Goal: Task Accomplishment & Management: Complete application form

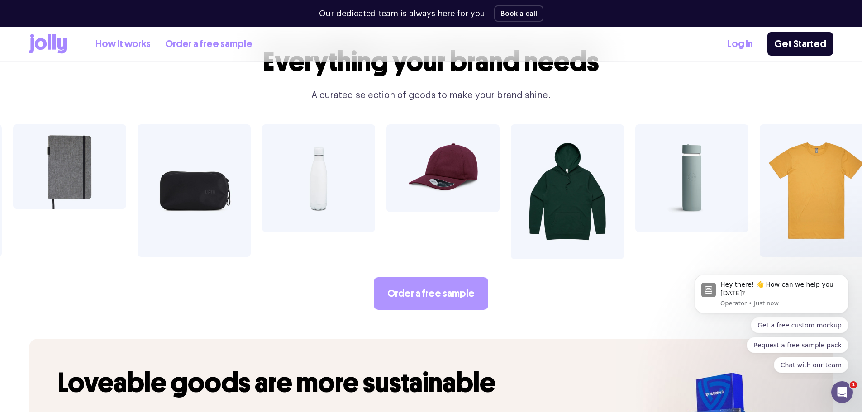
click at [421, 277] on link "Order a free sample" at bounding box center [431, 293] width 115 height 33
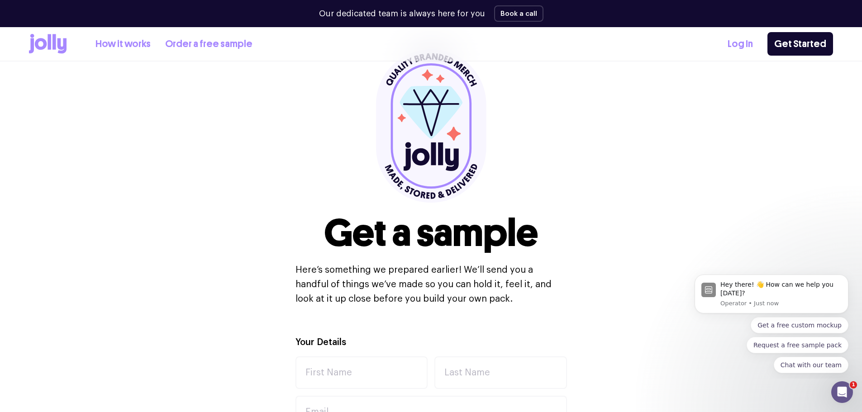
scroll to position [136, 0]
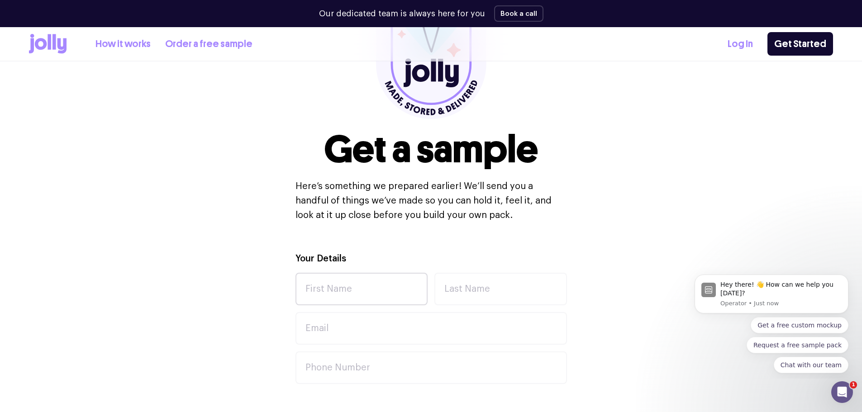
click at [349, 273] on div "Your Details First Name Last Name Email Phone Number" at bounding box center [432, 318] width 272 height 133
drag, startPoint x: 350, startPoint y: 289, endPoint x: 352, endPoint y: 302, distance: 13.7
click at [350, 289] on input "First Name" at bounding box center [362, 289] width 133 height 33
type input "[PERSON_NAME]"
click at [515, 293] on input "Last Name" at bounding box center [500, 289] width 133 height 33
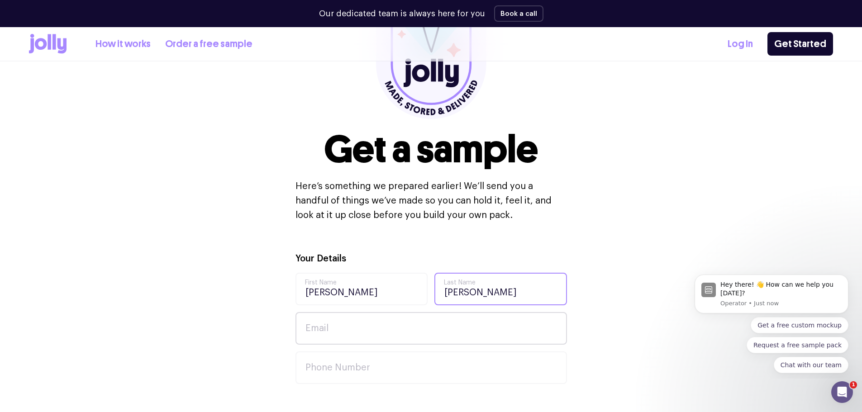
type input "[PERSON_NAME]"
click at [389, 324] on input "Email" at bounding box center [432, 328] width 272 height 33
type input "d"
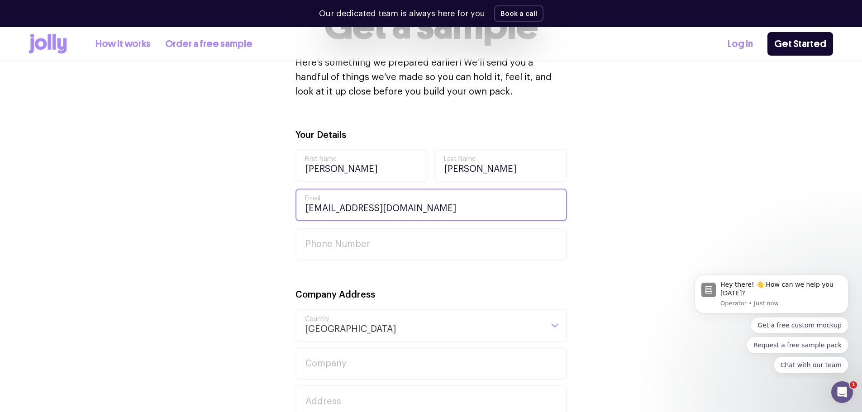
scroll to position [272, 0]
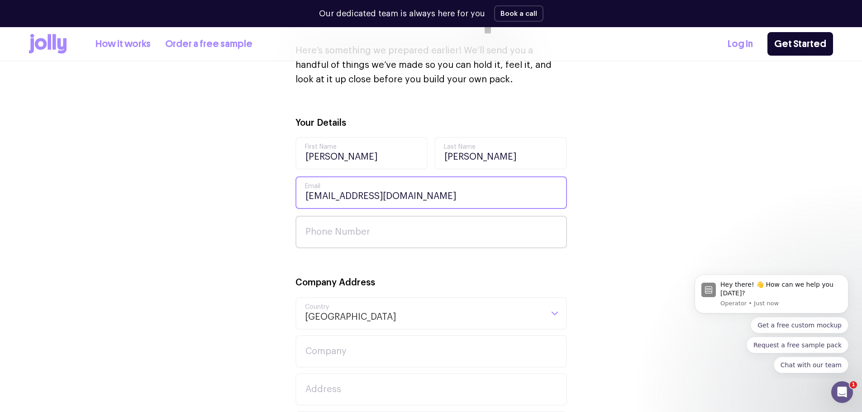
type input "onstagestyles@outlook.com"
click at [358, 232] on input "Phone Number" at bounding box center [432, 232] width 272 height 33
type input "0"
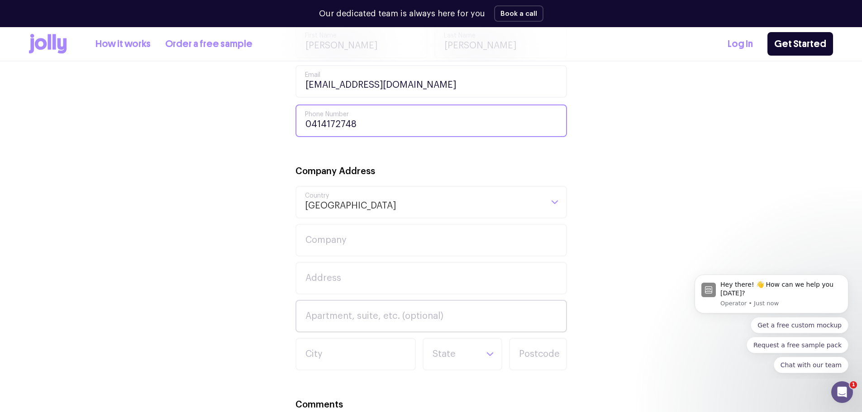
scroll to position [453, 0]
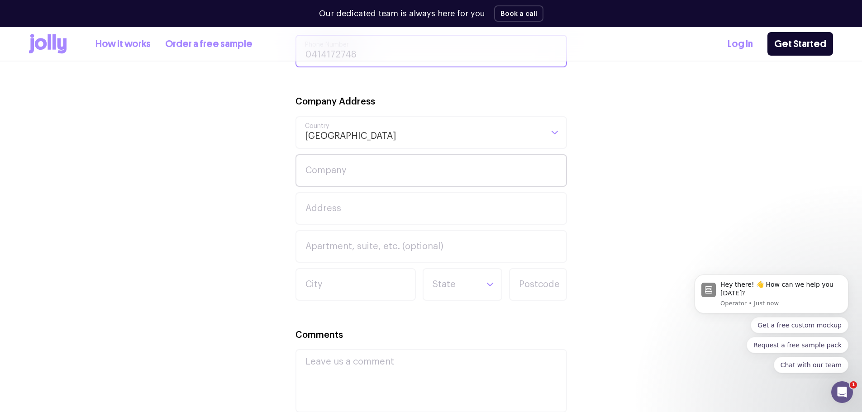
type input "0414172748"
click at [346, 159] on input "Company" at bounding box center [432, 170] width 272 height 33
type input "Onstage Styles"
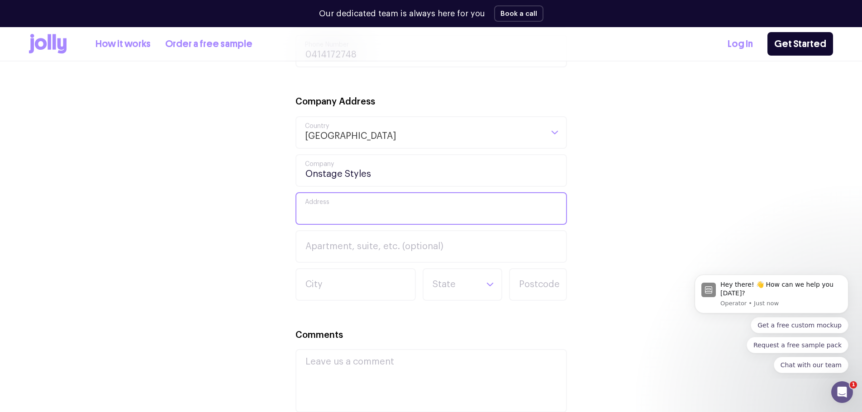
click at [366, 205] on input "Address" at bounding box center [432, 208] width 272 height 33
type input "38 Harrison Avenue"
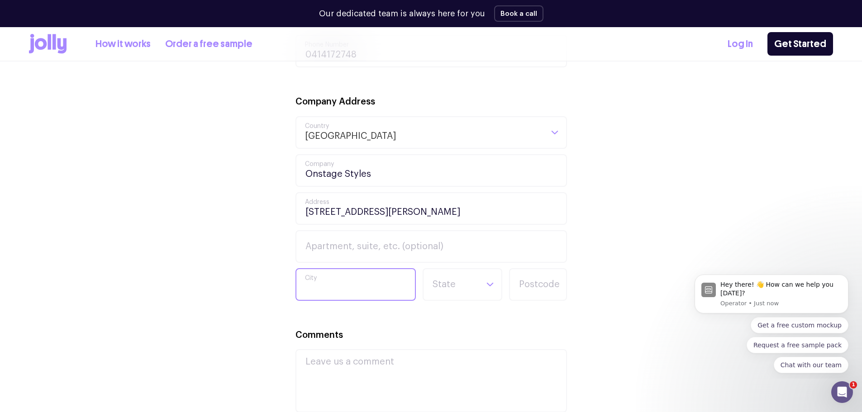
click at [384, 285] on input "City" at bounding box center [356, 284] width 120 height 33
type input "Harrington Park"
click at [451, 291] on input "Search for option" at bounding box center [455, 284] width 46 height 31
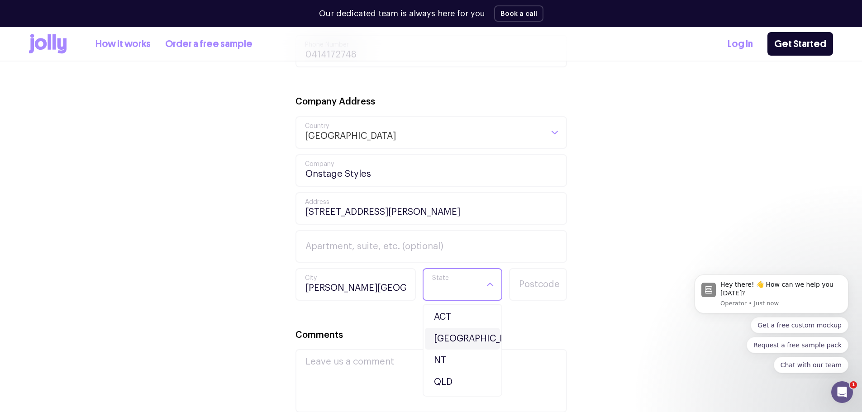
drag, startPoint x: 457, startPoint y: 337, endPoint x: 496, endPoint y: 303, distance: 52.6
click at [457, 338] on li "NSW" at bounding box center [462, 339] width 75 height 22
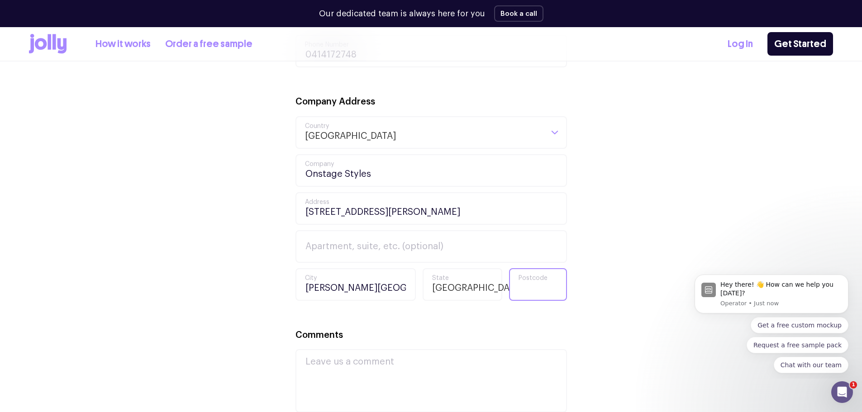
click at [518, 283] on input "Postcode" at bounding box center [538, 284] width 58 height 33
type input "5"
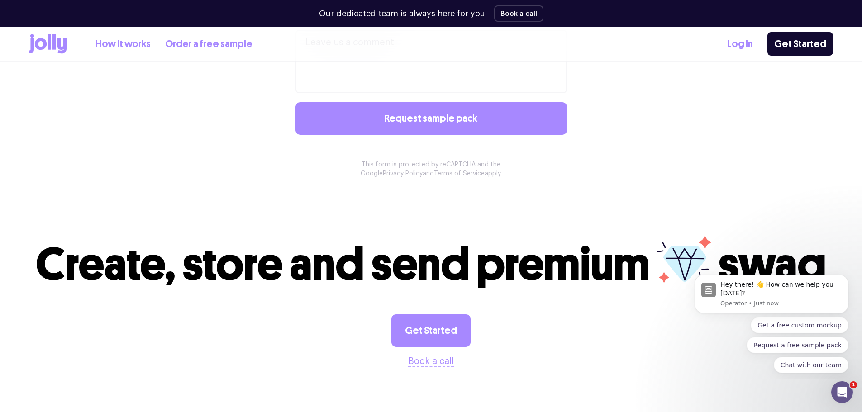
scroll to position [905, 0]
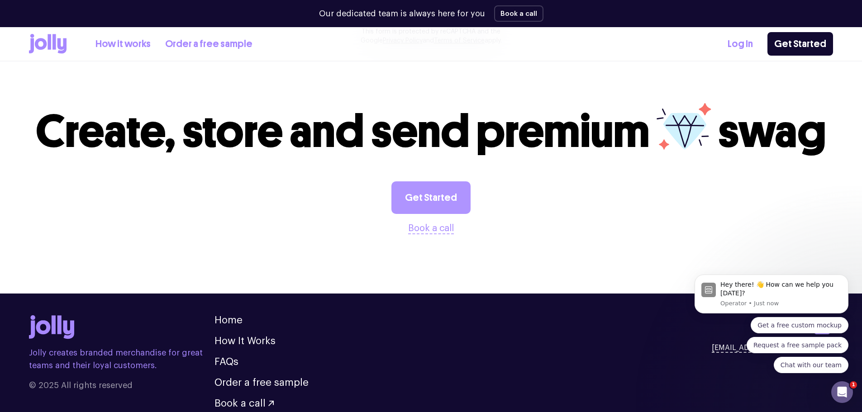
type input "2567"
click at [430, 186] on link "Get Started" at bounding box center [430, 197] width 79 height 33
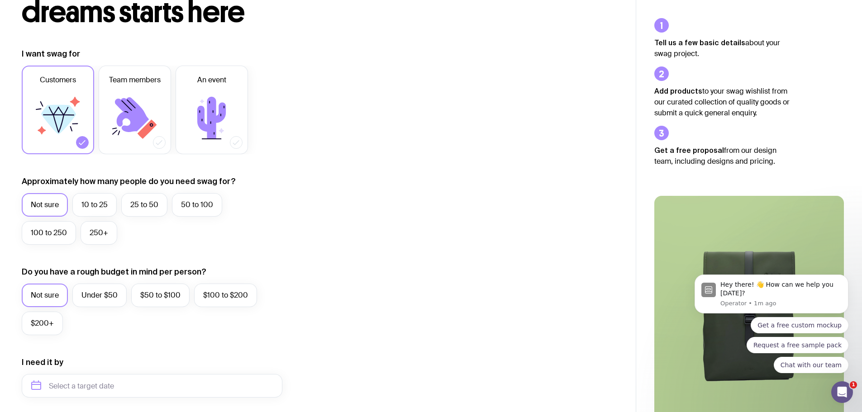
scroll to position [91, 0]
click at [99, 196] on label "10 to 25" at bounding box center [94, 205] width 44 height 24
click at [0, 0] on input "10 to 25" at bounding box center [0, 0] width 0 height 0
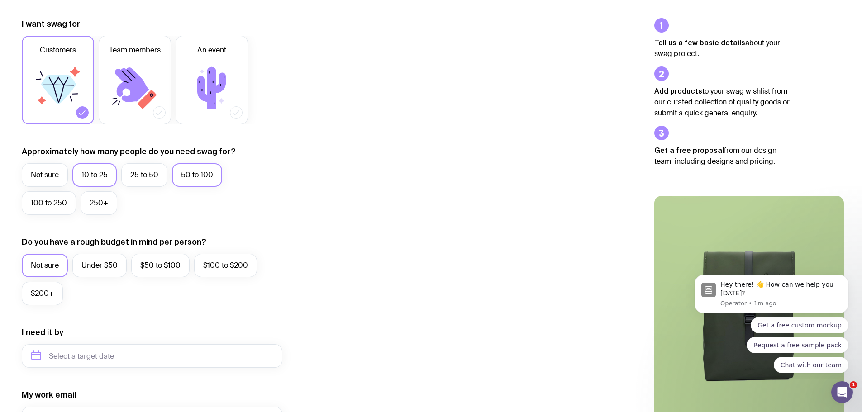
scroll to position [136, 0]
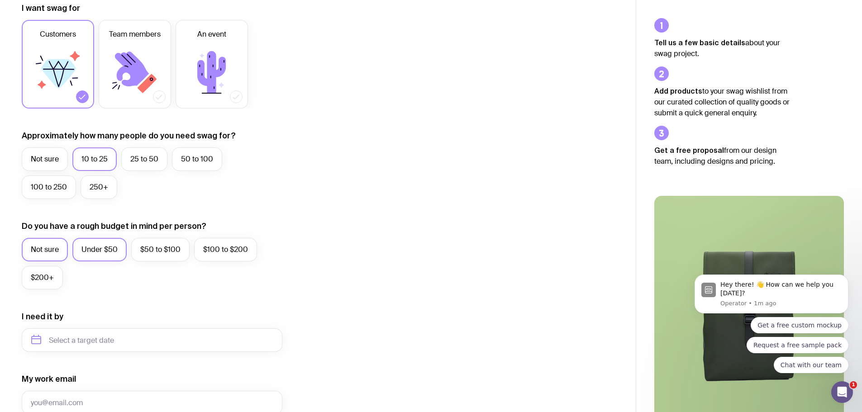
click at [101, 252] on label "Under $50" at bounding box center [99, 250] width 54 height 24
click at [0, 0] on input "Under $50" at bounding box center [0, 0] width 0 height 0
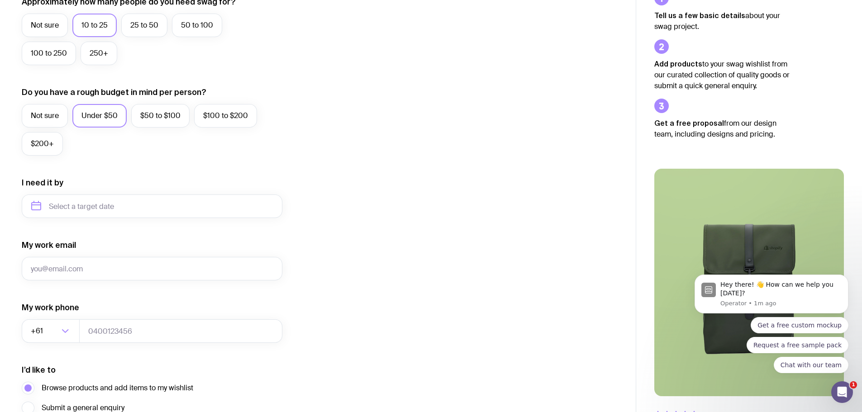
scroll to position [272, 0]
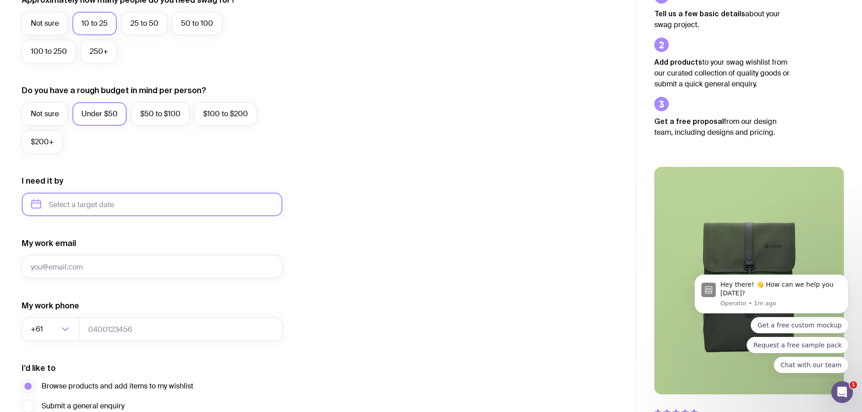
click at [81, 214] on input "text" at bounding box center [152, 205] width 261 height 24
click at [90, 313] on button "Nov" at bounding box center [79, 316] width 33 height 18
type input "[DATE]"
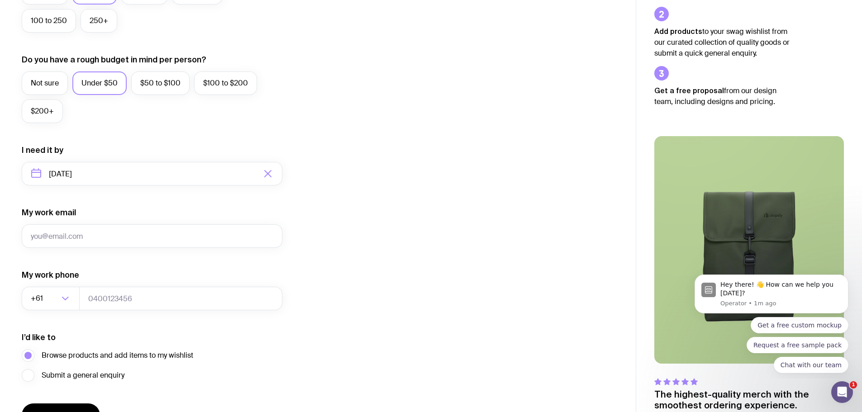
scroll to position [317, 0]
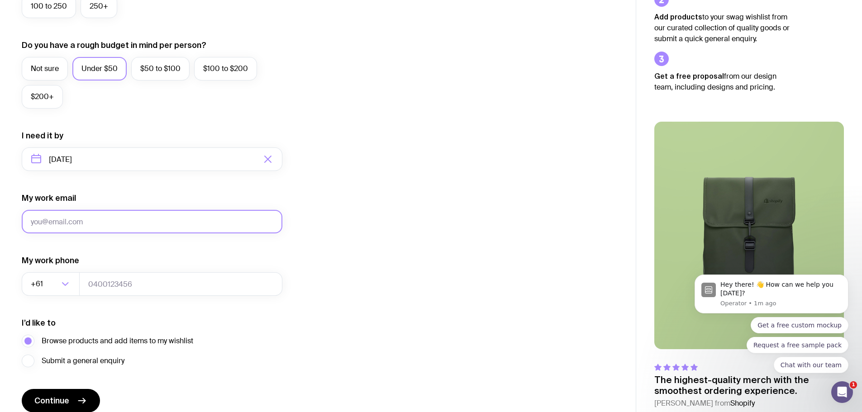
click at [95, 221] on input "My work email" at bounding box center [152, 222] width 261 height 24
type input "[EMAIL_ADDRESS][DOMAIN_NAME]"
click at [116, 280] on input "tel" at bounding box center [180, 284] width 203 height 24
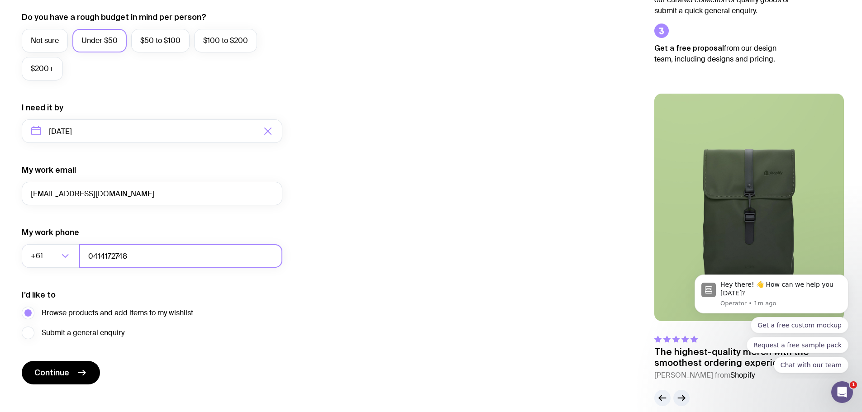
scroll to position [357, 0]
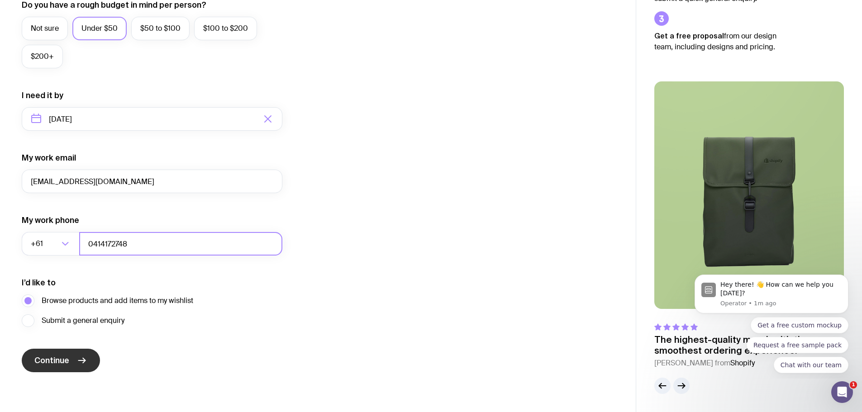
type input "0414172748"
click at [81, 358] on icon "submit" at bounding box center [81, 360] width 11 height 11
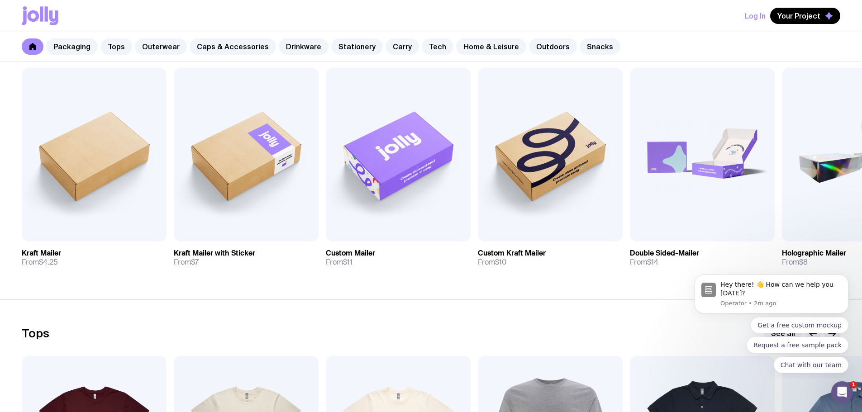
scroll to position [181, 0]
click at [0, 158] on div "Packaging See all Add to wishlist View Kraft Mailer From $4.25 Add to wishlist …" at bounding box center [431, 155] width 862 height 237
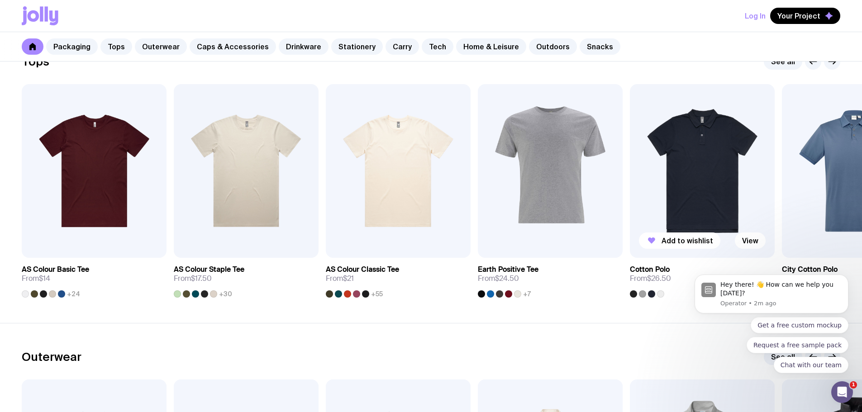
scroll to position [407, 0]
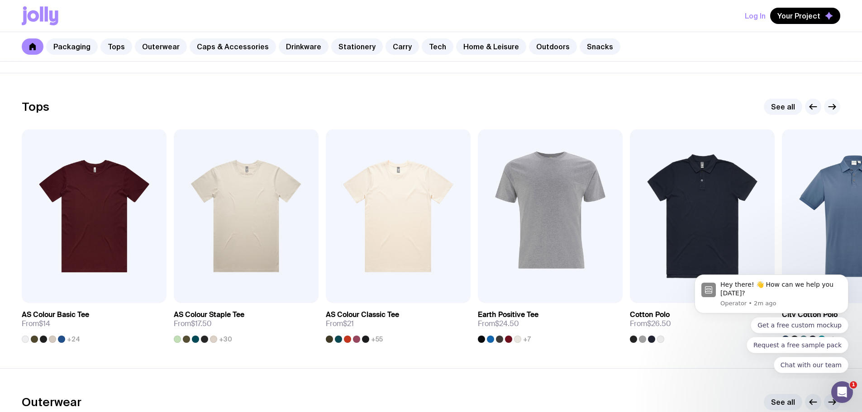
click at [829, 110] on icon "button" at bounding box center [832, 106] width 11 height 11
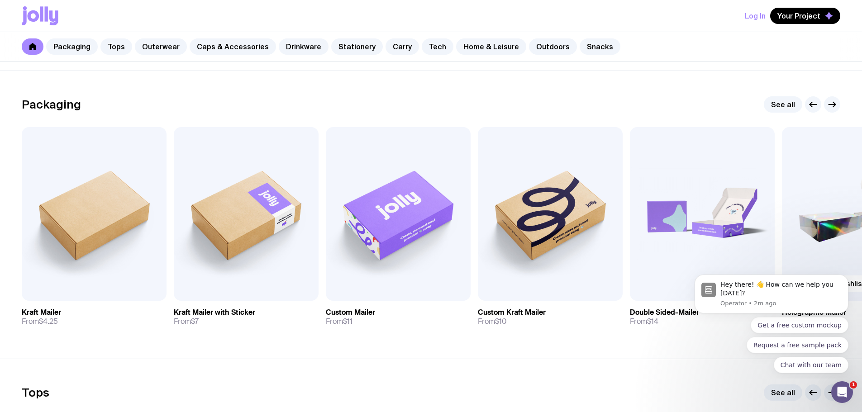
scroll to position [91, 0]
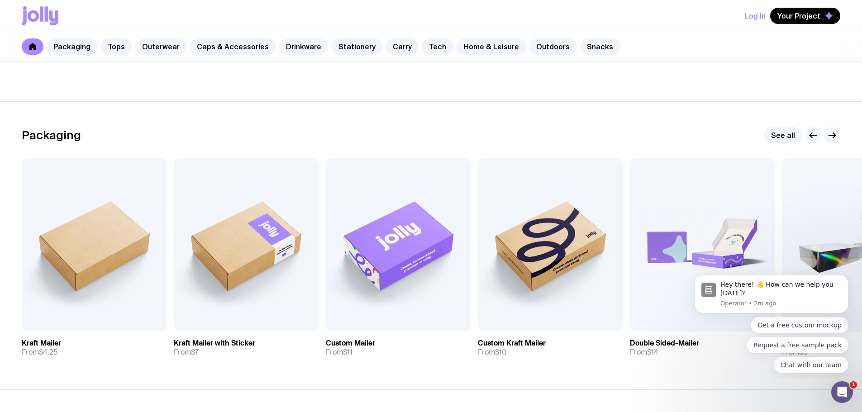
click at [833, 135] on icon "button" at bounding box center [832, 135] width 11 height 11
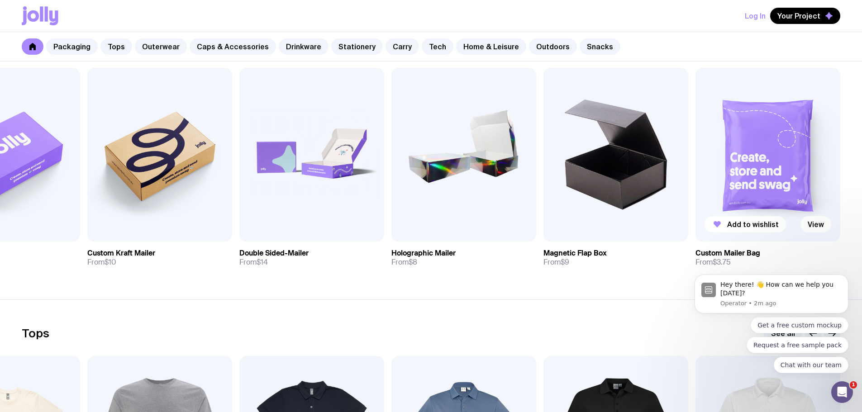
scroll to position [181, 0]
click at [722, 223] on icon "button" at bounding box center [717, 224] width 11 height 11
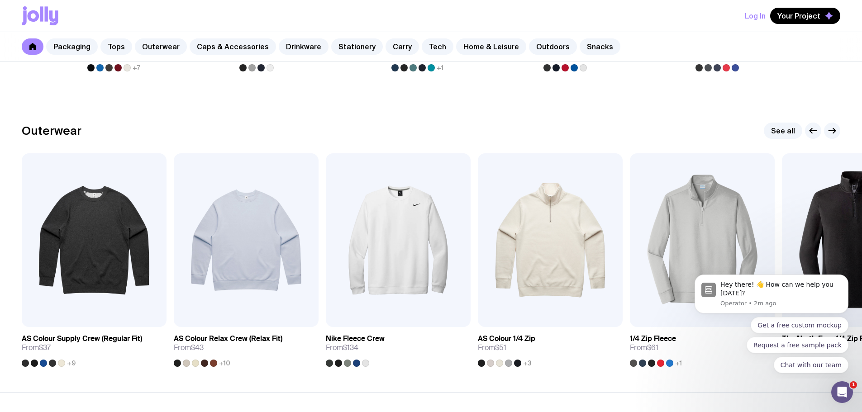
scroll to position [724, 0]
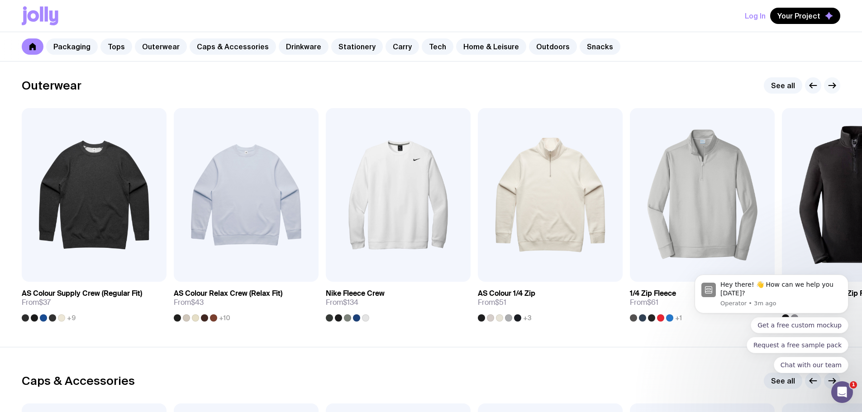
click at [834, 81] on icon "button" at bounding box center [832, 85] width 11 height 11
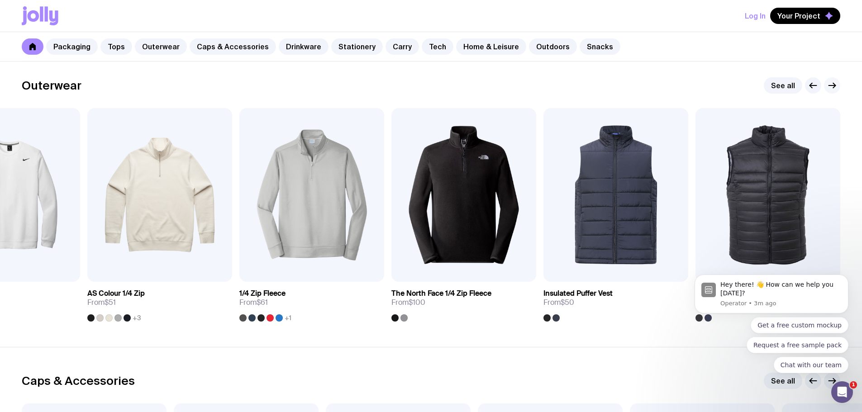
click at [830, 85] on icon "button" at bounding box center [832, 85] width 11 height 11
click at [830, 84] on icon "button" at bounding box center [832, 85] width 11 height 11
click at [789, 85] on link "See all" at bounding box center [783, 85] width 38 height 16
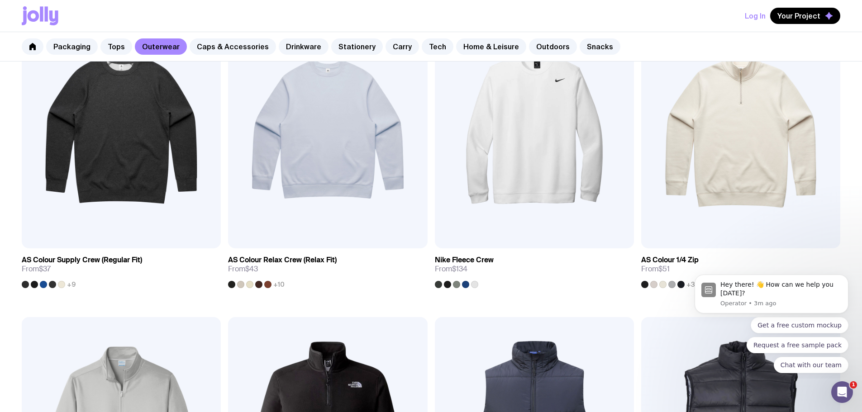
scroll to position [91, 0]
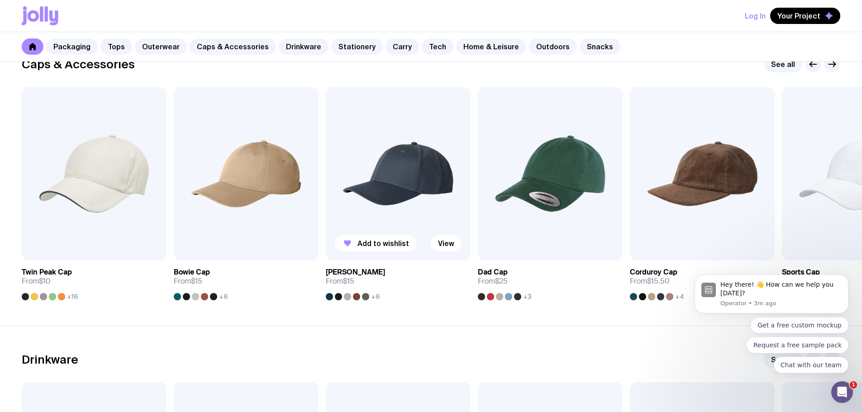
scroll to position [1312, 0]
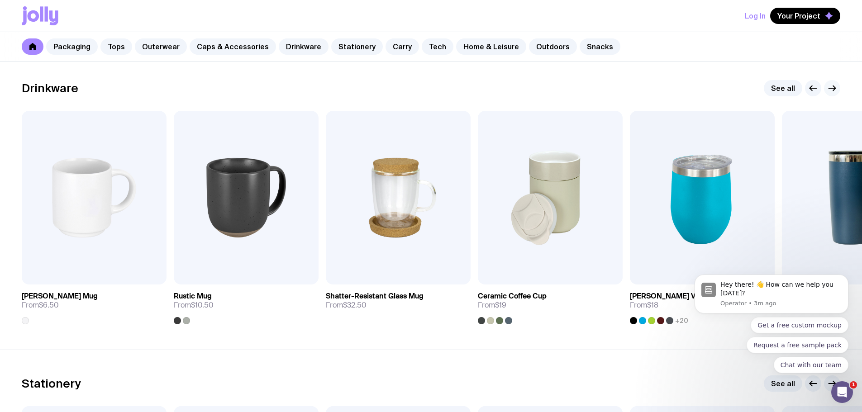
click at [837, 86] on icon "button" at bounding box center [832, 88] width 11 height 11
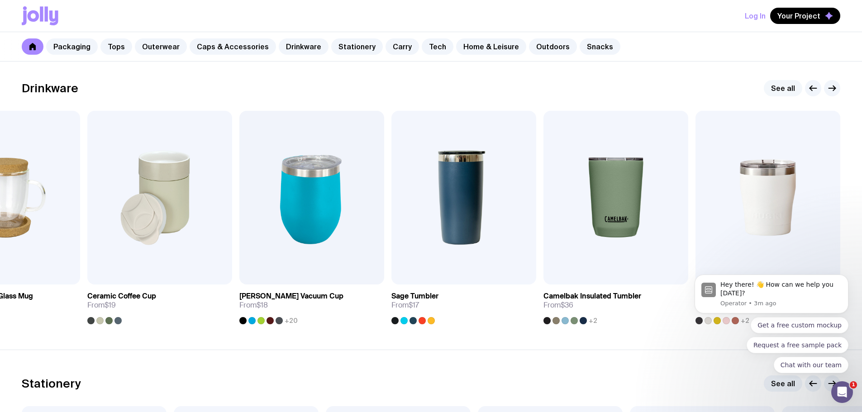
click at [788, 82] on link "See all" at bounding box center [783, 88] width 38 height 16
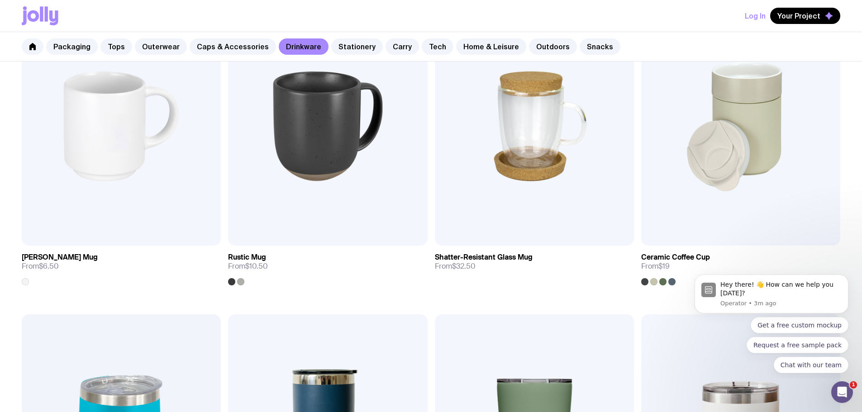
scroll to position [317, 0]
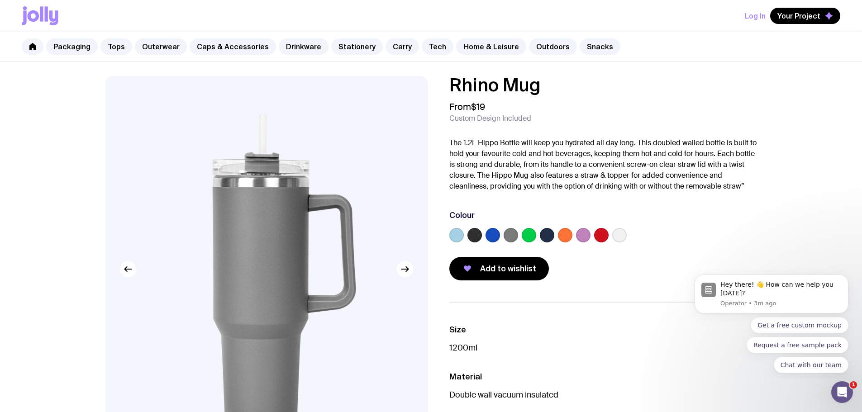
click at [586, 237] on label at bounding box center [583, 235] width 14 height 14
click at [0, 0] on input "radio" at bounding box center [0, 0] width 0 height 0
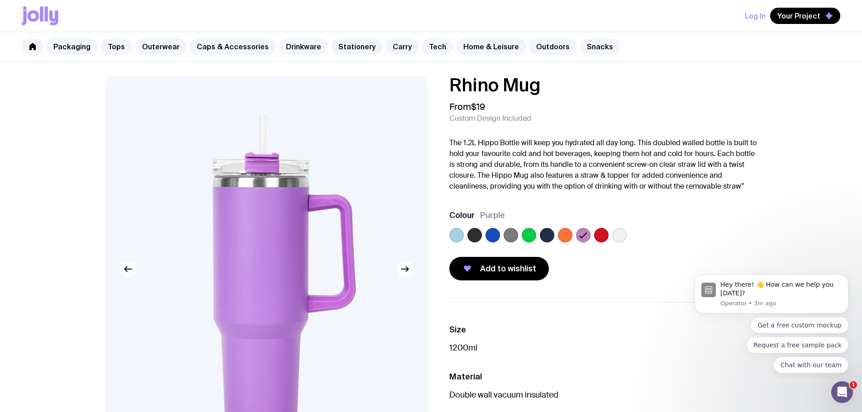
click at [474, 233] on label at bounding box center [475, 235] width 14 height 14
click at [0, 0] on input "radio" at bounding box center [0, 0] width 0 height 0
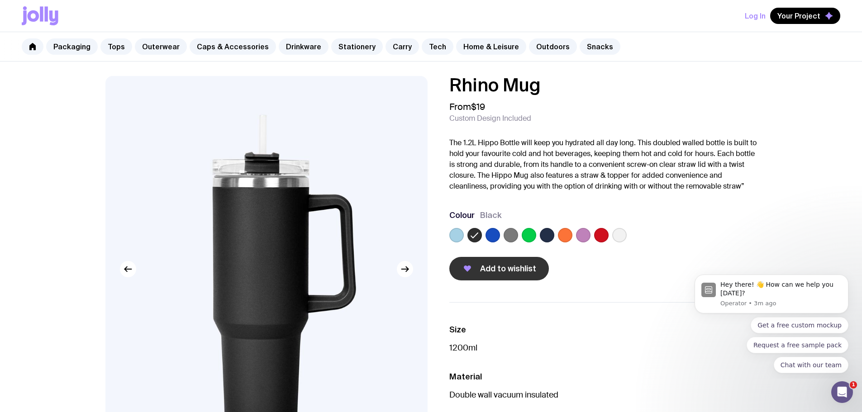
click at [488, 272] on span "Add to wishlist" at bounding box center [508, 268] width 56 height 11
click at [401, 270] on icon "button" at bounding box center [405, 269] width 11 height 11
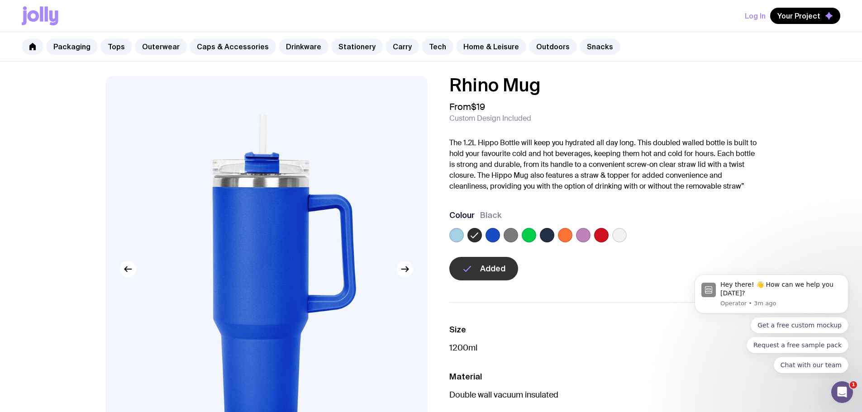
click at [397, 273] on div at bounding box center [266, 269] width 322 height 387
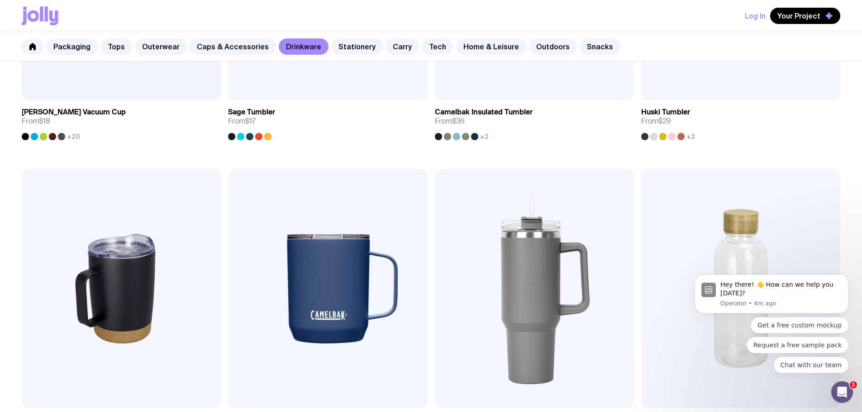
scroll to position [587, 0]
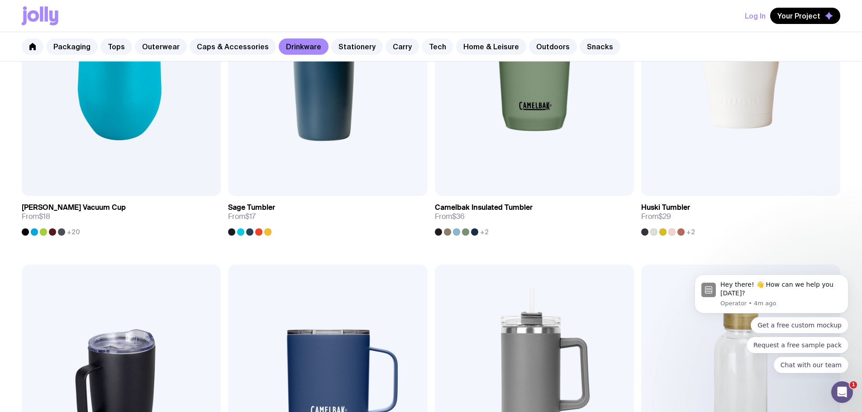
click at [422, 51] on link "Tech" at bounding box center [438, 46] width 32 height 16
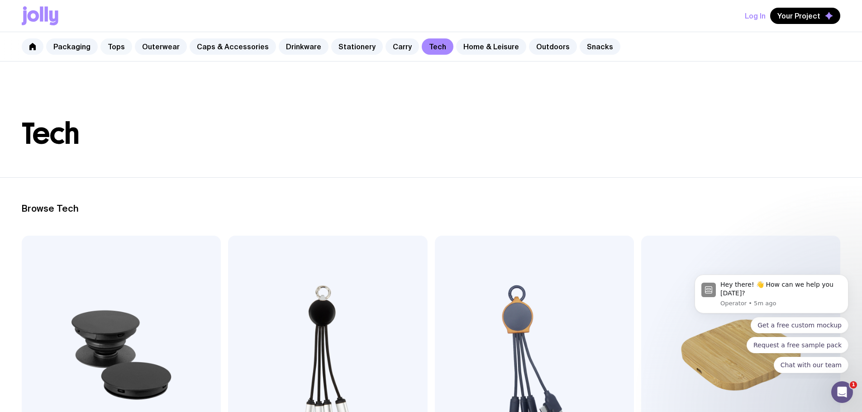
click at [101, 46] on link "Tops" at bounding box center [116, 46] width 32 height 16
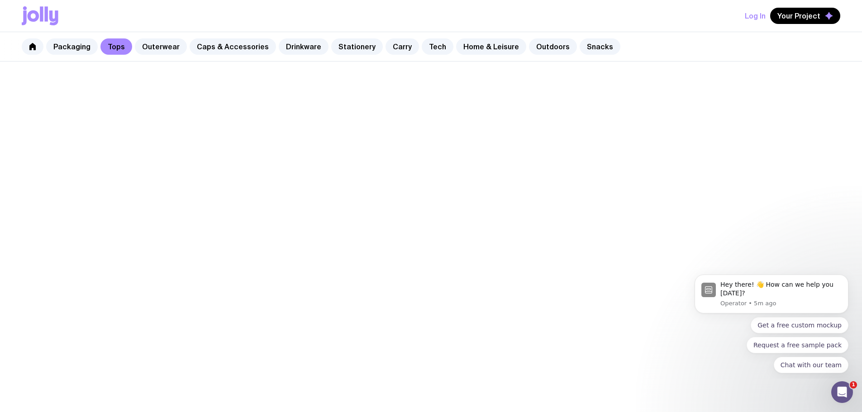
click at [163, 36] on div "Packaging Tops Outerwear Caps & Accessories Drinkware Stationery Carry Tech Hom…" at bounding box center [431, 46] width 862 height 29
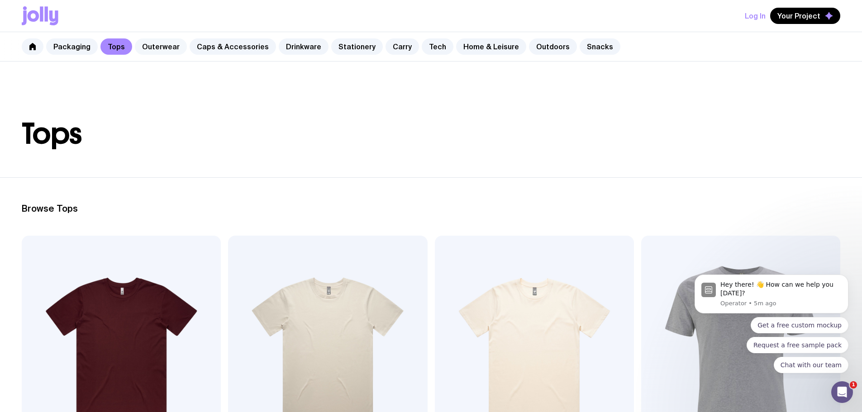
click at [161, 41] on link "Outerwear" at bounding box center [161, 46] width 52 height 16
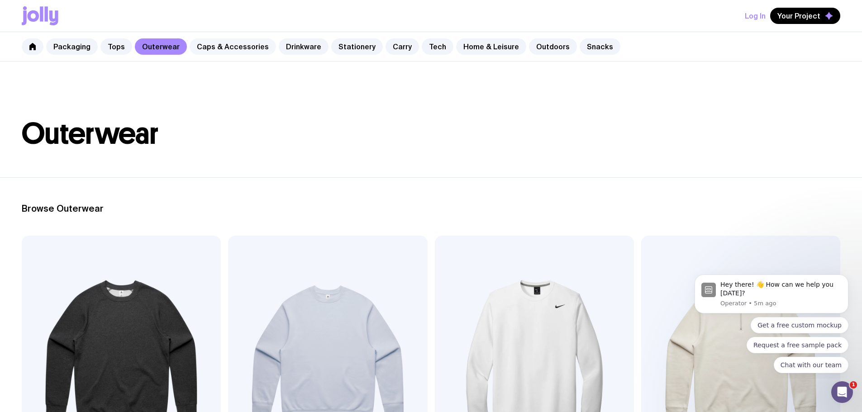
click at [246, 47] on link "Caps & Accessories" at bounding box center [233, 46] width 86 height 16
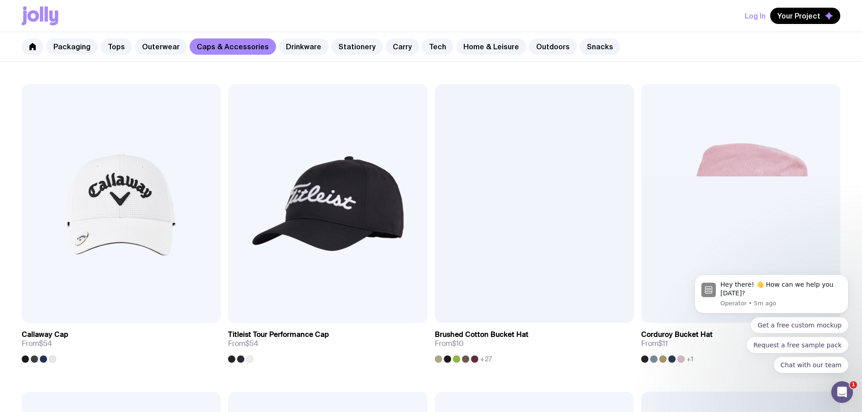
scroll to position [769, 0]
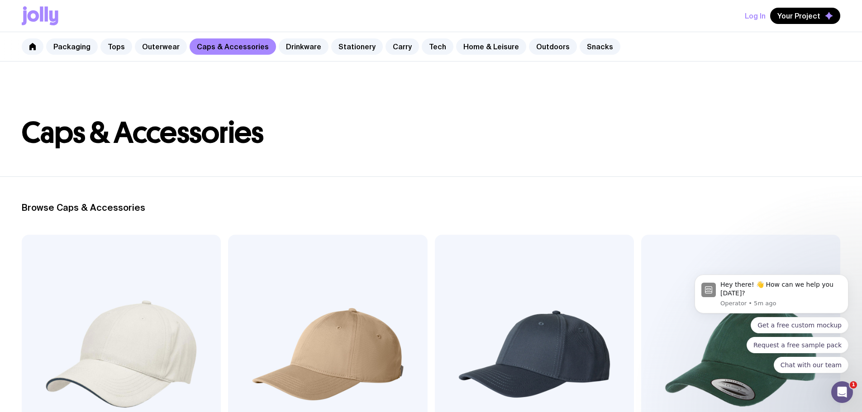
scroll to position [0, 0]
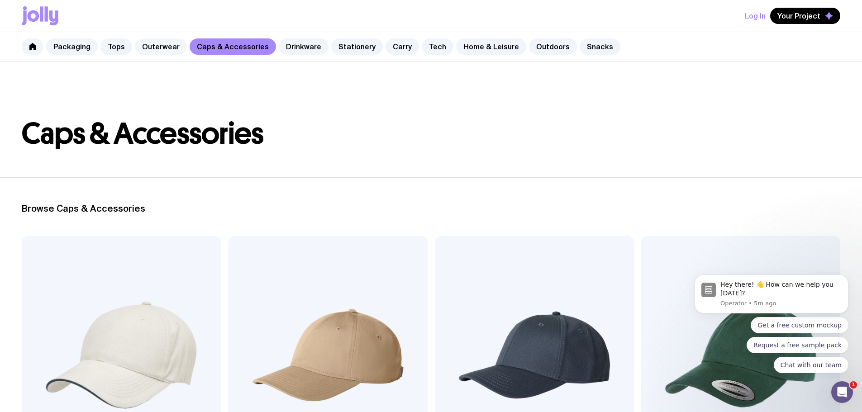
click at [157, 50] on link "Outerwear" at bounding box center [161, 46] width 52 height 16
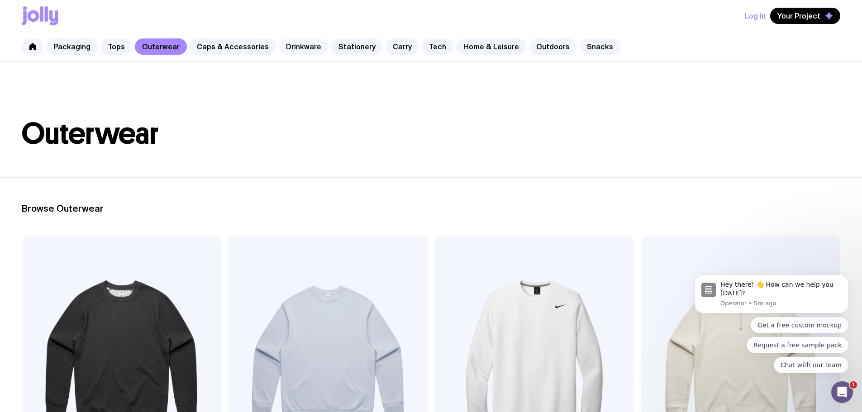
click at [296, 52] on link "Drinkware" at bounding box center [304, 46] width 50 height 16
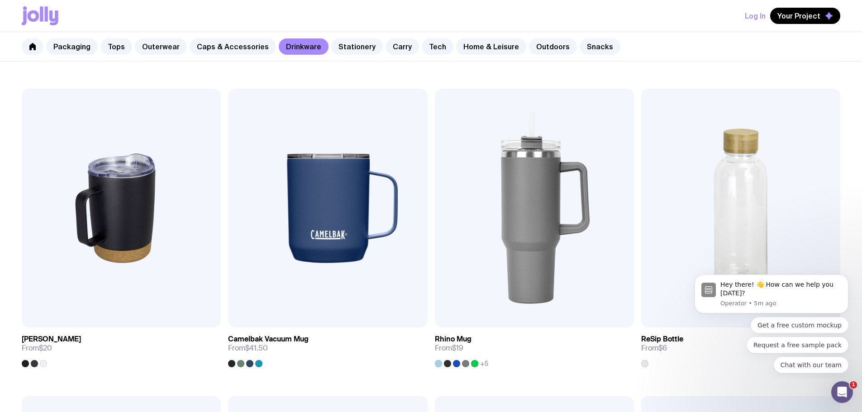
scroll to position [769, 0]
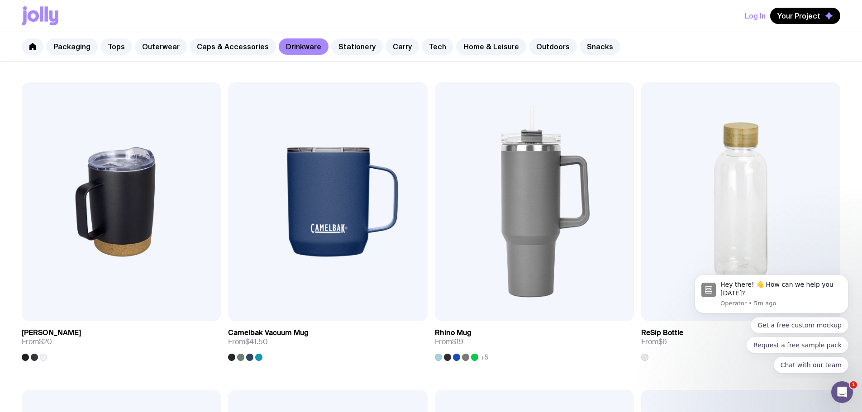
click at [331, 50] on link "Stationery" at bounding box center [357, 46] width 52 height 16
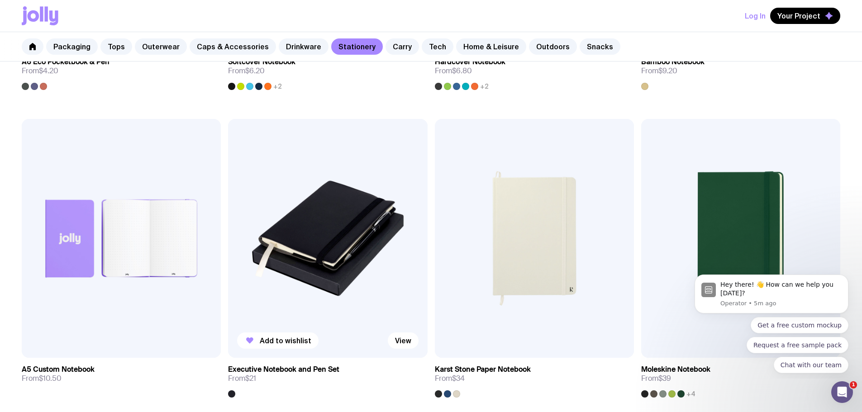
scroll to position [1041, 0]
click at [387, 45] on link "Carry" at bounding box center [402, 46] width 33 height 16
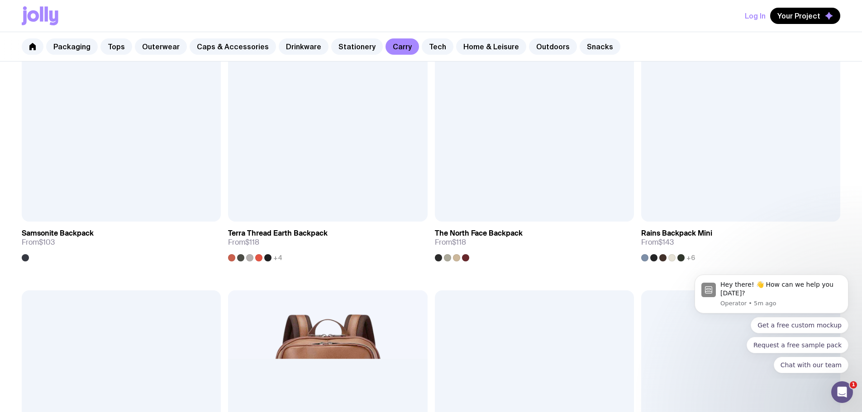
scroll to position [1222, 0]
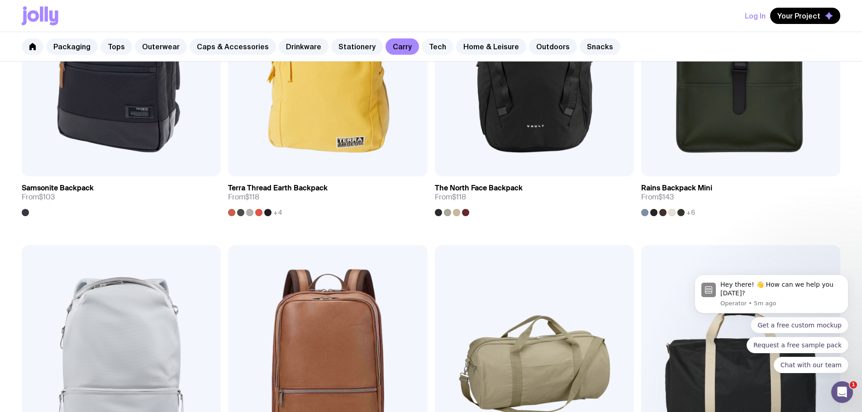
click at [426, 45] on link "Tech" at bounding box center [438, 46] width 32 height 16
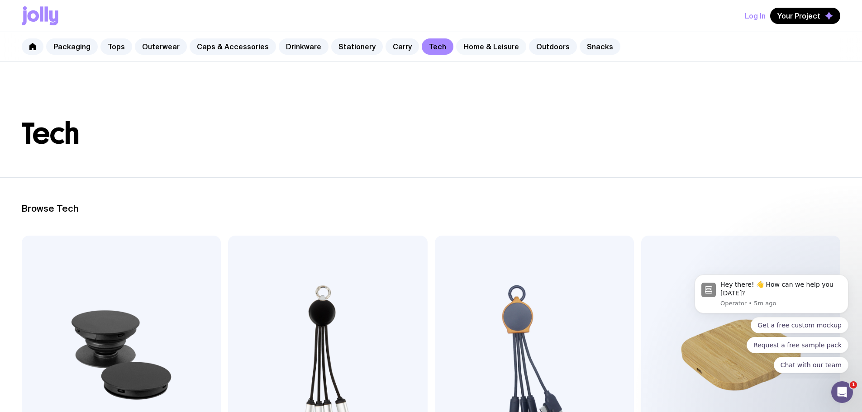
click at [484, 45] on link "Home & Leisure" at bounding box center [491, 46] width 70 height 16
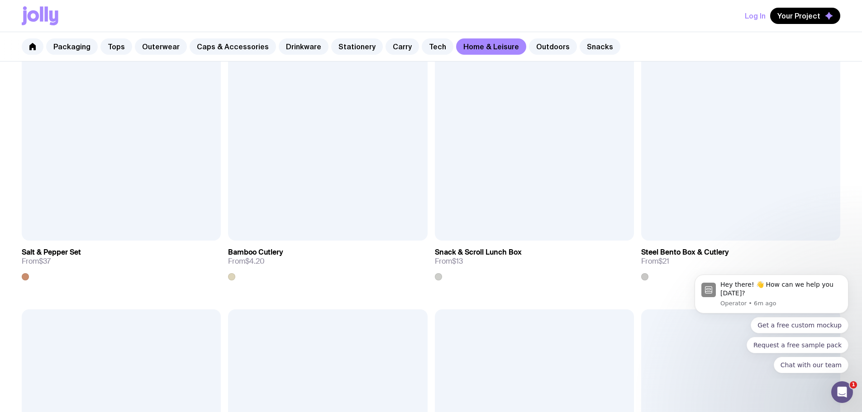
scroll to position [1177, 0]
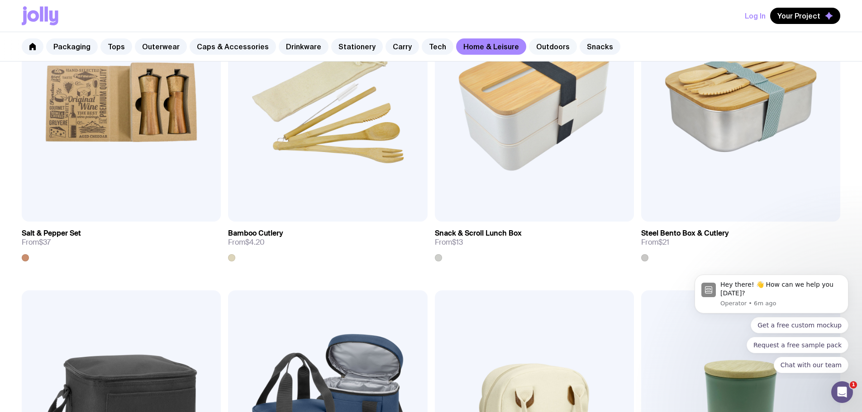
click at [537, 42] on link "Outdoors" at bounding box center [553, 46] width 48 height 16
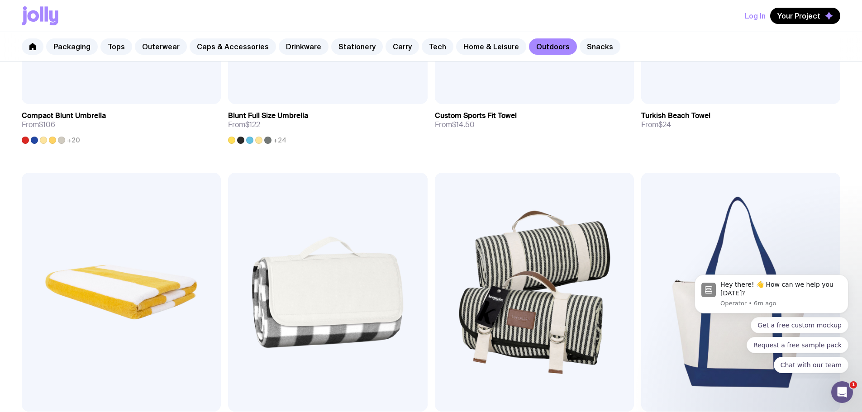
scroll to position [724, 0]
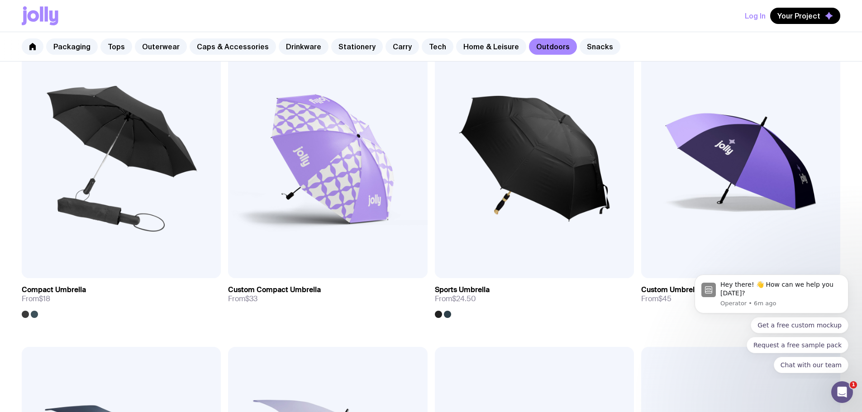
scroll to position [136, 0]
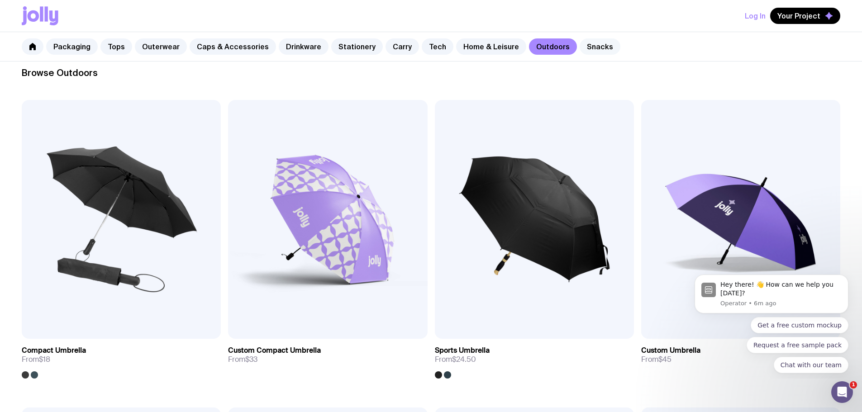
click at [587, 45] on link "Snacks" at bounding box center [600, 46] width 41 height 16
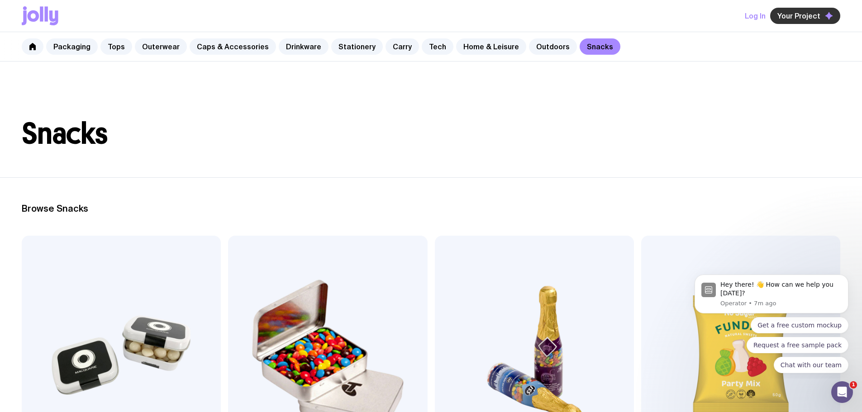
click at [809, 14] on span "Your Project" at bounding box center [799, 15] width 43 height 9
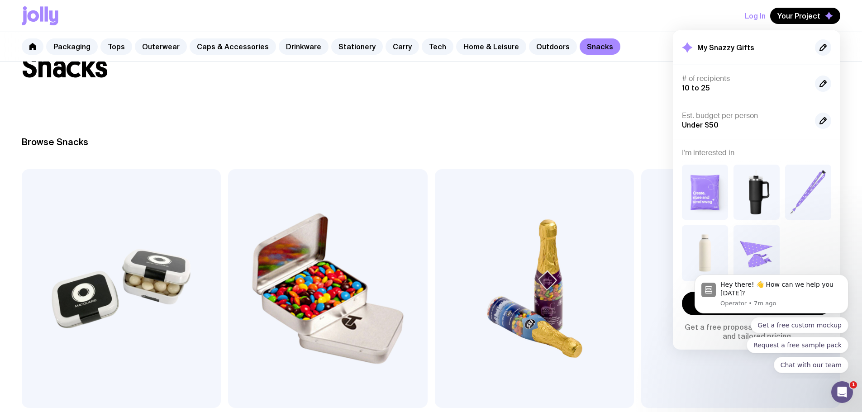
scroll to position [136, 0]
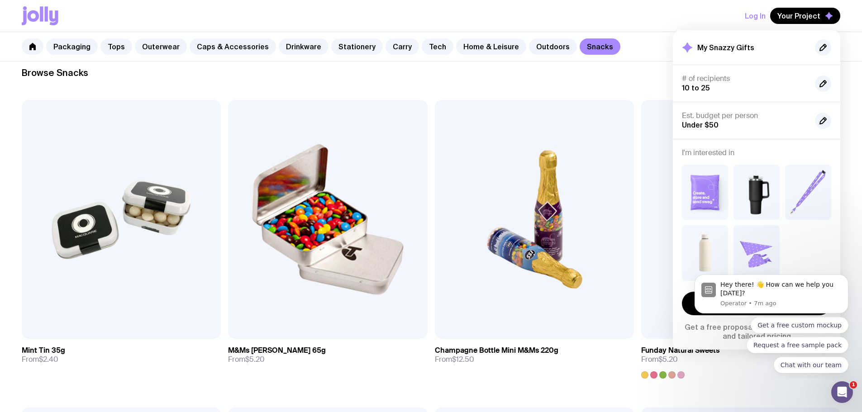
click at [682, 338] on html "Hey there! 👋 How can we help you [DATE]? Operator • 7m ago Get a free custom mo…" at bounding box center [771, 323] width 181 height 112
click at [845, 280] on icon "Dismiss notification" at bounding box center [846, 277] width 5 height 5
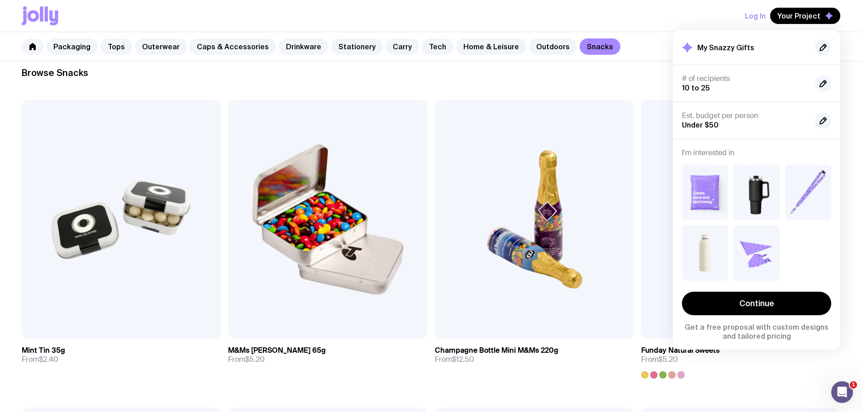
click at [759, 18] on button "Log In" at bounding box center [755, 16] width 21 height 16
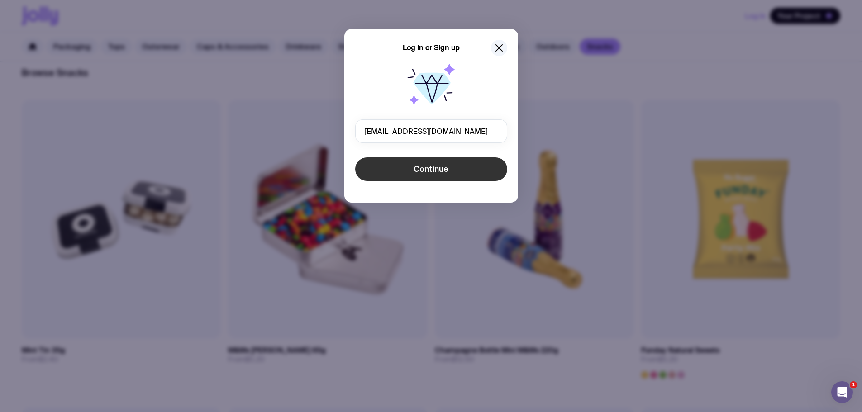
click at [435, 172] on span "Continue" at bounding box center [431, 169] width 35 height 11
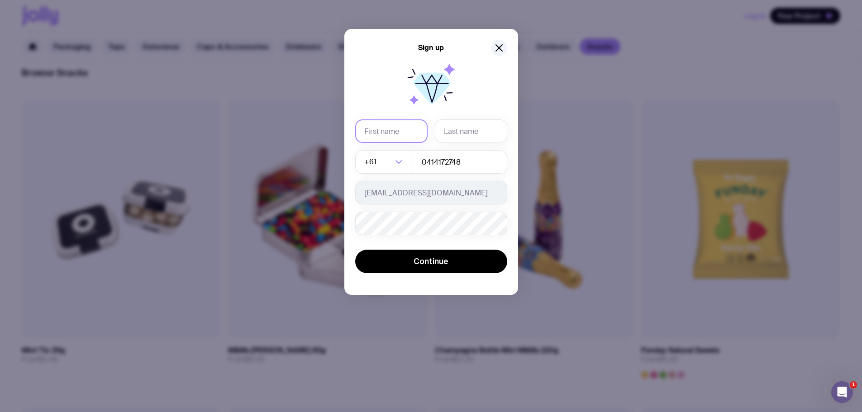
click at [393, 133] on input "text" at bounding box center [391, 131] width 72 height 24
type input "d"
type input "[PERSON_NAME]"
click at [470, 130] on input "text" at bounding box center [471, 131] width 72 height 24
type input "r"
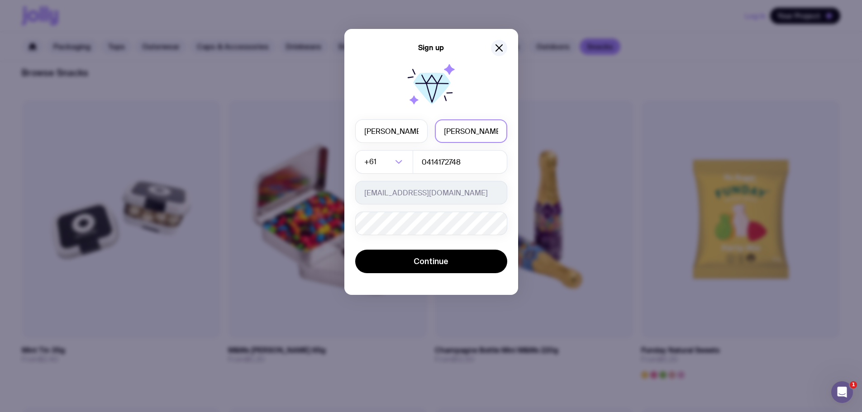
type input "[PERSON_NAME]"
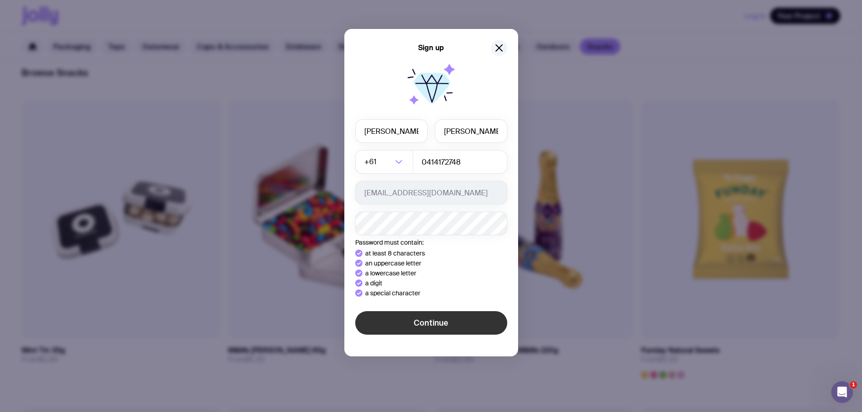
click at [425, 322] on button "Continue" at bounding box center [431, 323] width 152 height 24
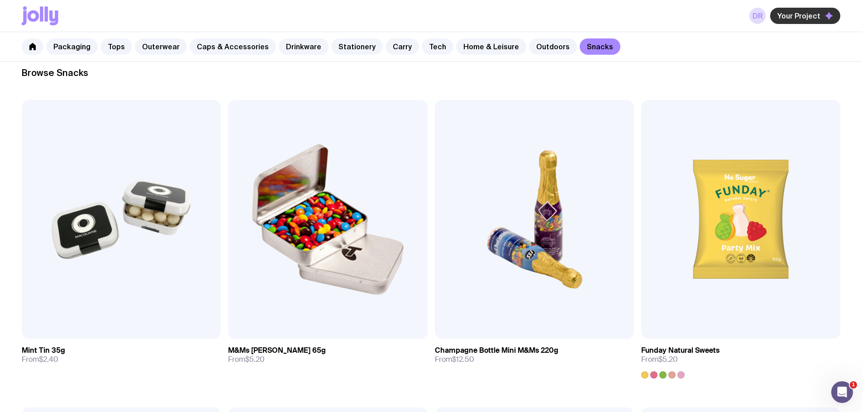
click at [801, 19] on span "Your Project" at bounding box center [799, 15] width 43 height 9
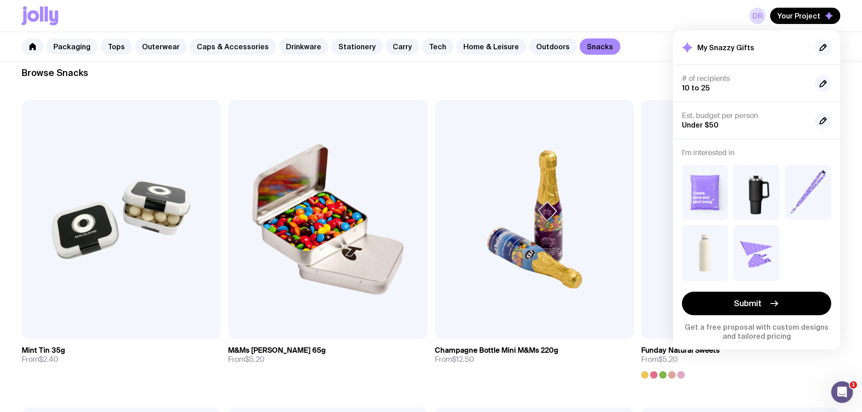
click at [825, 50] on icon "button" at bounding box center [823, 47] width 11 height 11
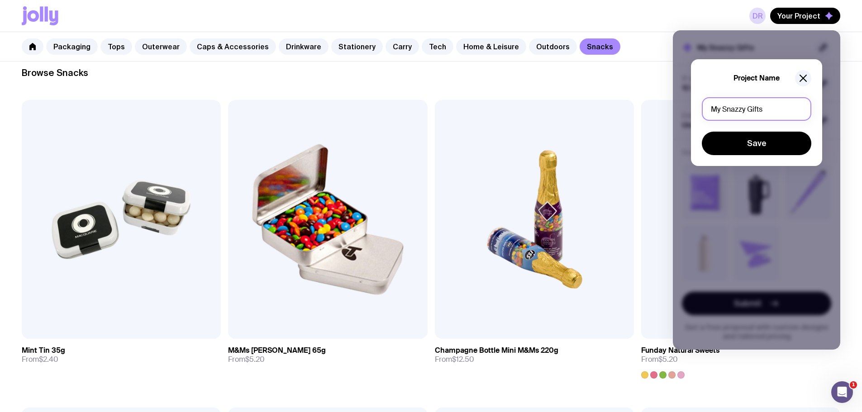
drag, startPoint x: 772, startPoint y: 109, endPoint x: 665, endPoint y: 91, distance: 107.9
click at [681, 98] on div "Project Name My Snazzy Gifts Save" at bounding box center [756, 190] width 167 height 320
type input "o"
type input "Onstage Styles Merch"
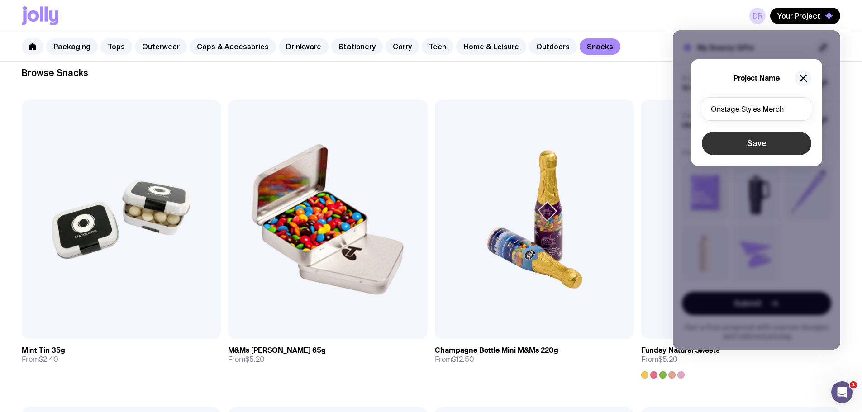
click at [747, 135] on button "Save" at bounding box center [757, 144] width 110 height 24
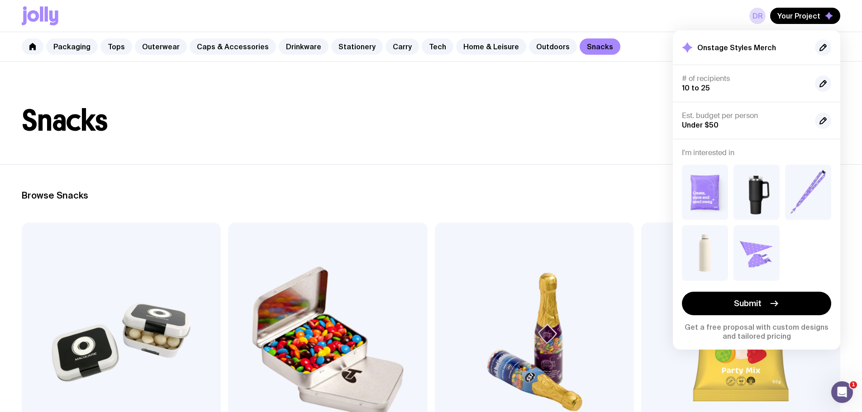
scroll to position [0, 0]
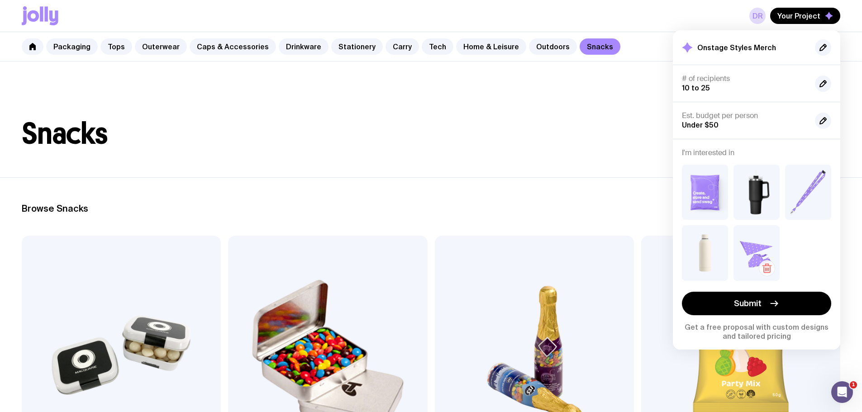
click at [766, 268] on icon "button" at bounding box center [766, 269] width 0 height 3
click at [716, 209] on icon "button" at bounding box center [715, 207] width 11 height 11
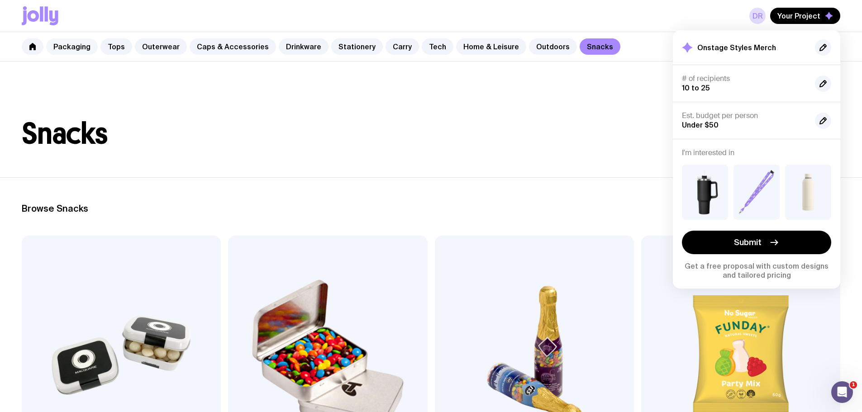
click at [67, 51] on link "Packaging" at bounding box center [72, 46] width 52 height 16
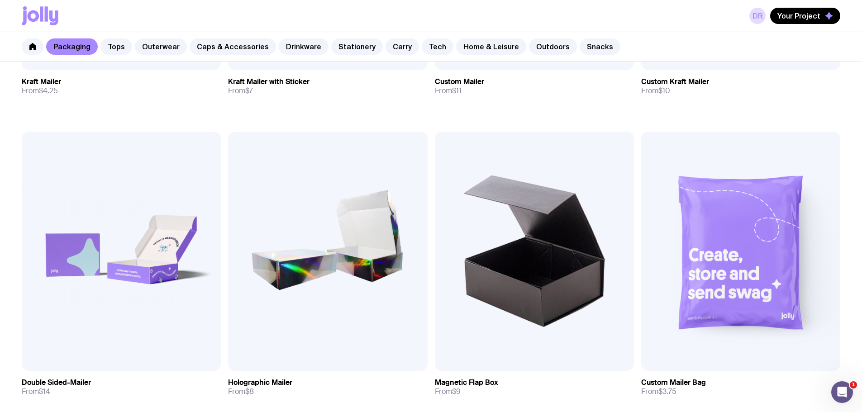
scroll to position [407, 0]
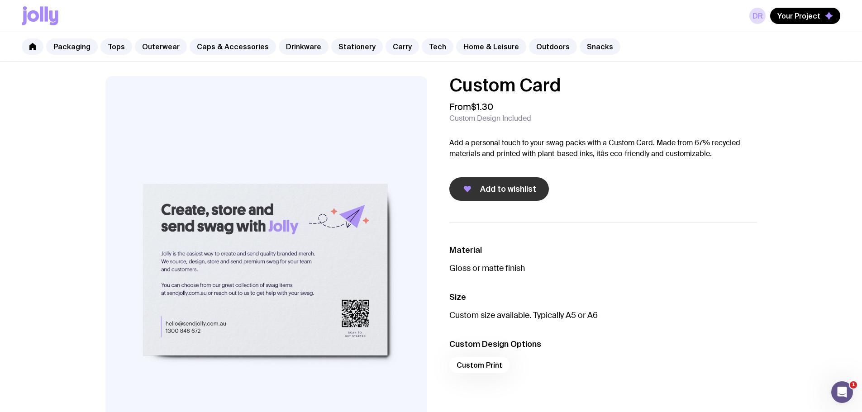
click at [466, 188] on icon "button" at bounding box center [467, 189] width 7 height 6
click at [67, 46] on link "Packaging" at bounding box center [72, 46] width 52 height 16
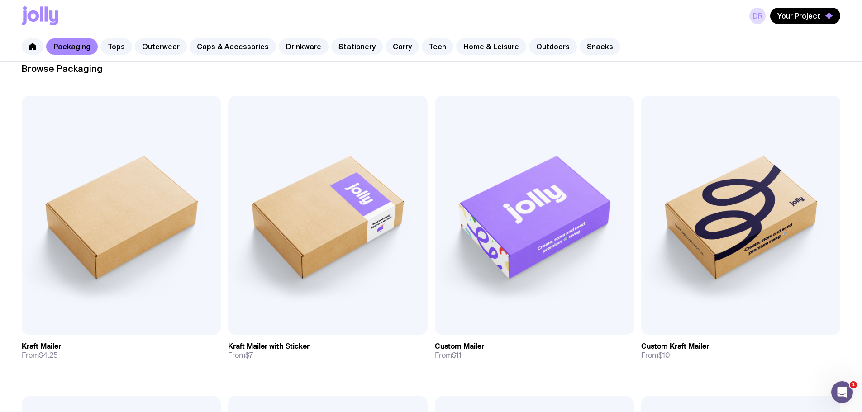
scroll to position [136, 0]
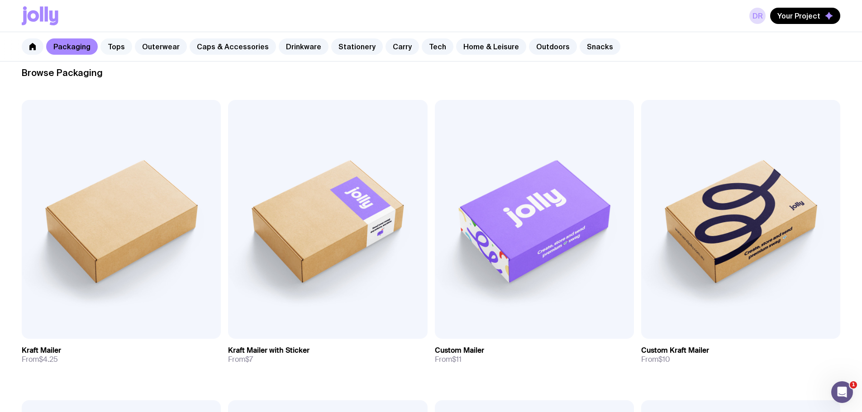
click at [116, 48] on link "Tops" at bounding box center [116, 46] width 32 height 16
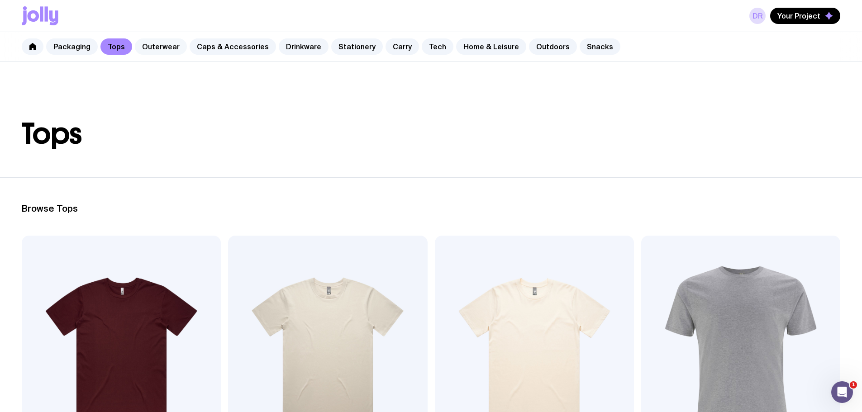
click at [155, 47] on link "Outerwear" at bounding box center [161, 46] width 52 height 16
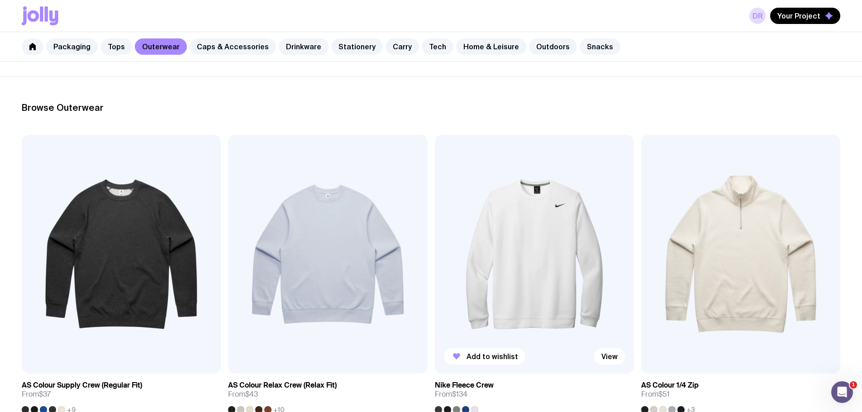
scroll to position [91, 0]
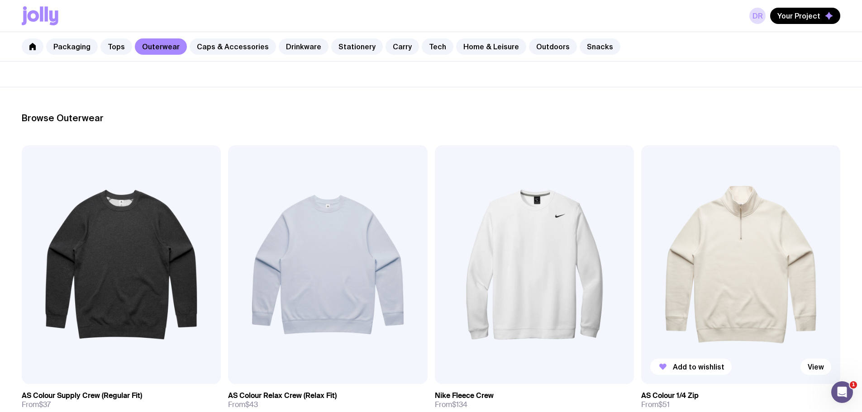
click at [641, 208] on img at bounding box center [740, 264] width 199 height 239
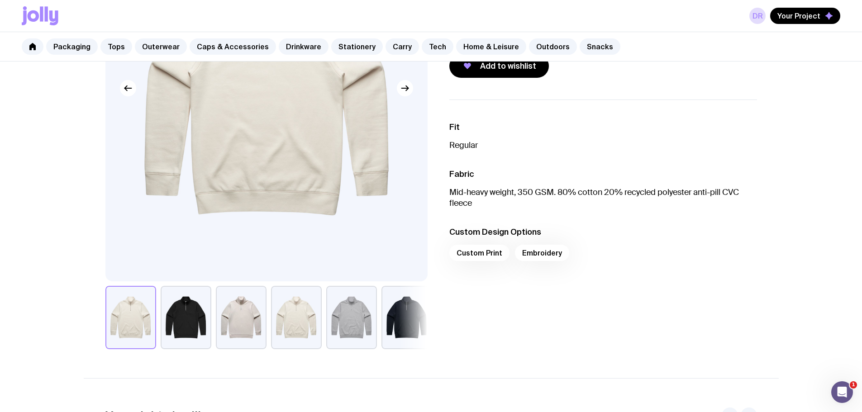
scroll to position [226, 0]
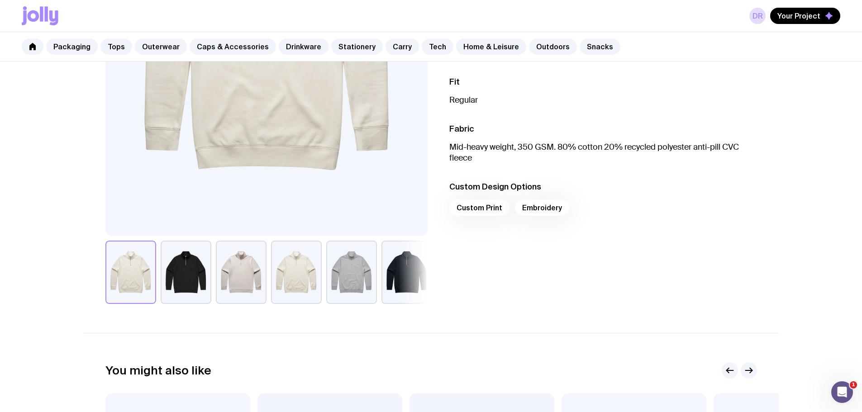
click at [476, 210] on div "Custom Print Embroidery" at bounding box center [603, 211] width 308 height 22
click at [466, 210] on div "Custom Print Embroidery" at bounding box center [603, 211] width 308 height 22
click at [542, 207] on div "Custom Print Embroidery" at bounding box center [603, 211] width 308 height 22
click at [465, 212] on div "Custom Print Embroidery" at bounding box center [603, 211] width 308 height 22
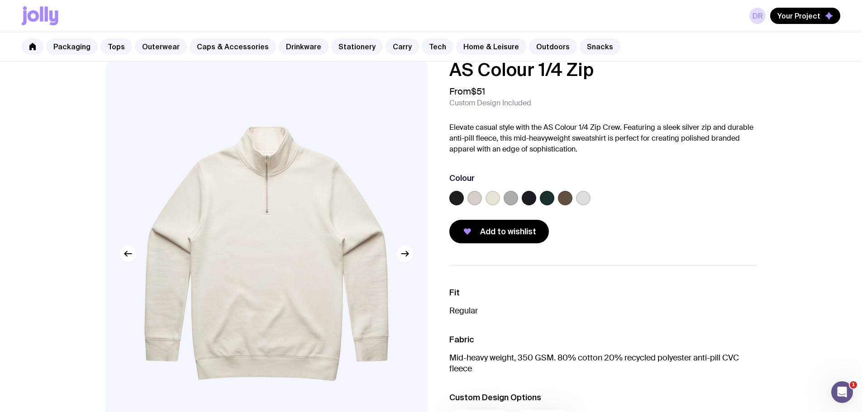
scroll to position [0, 0]
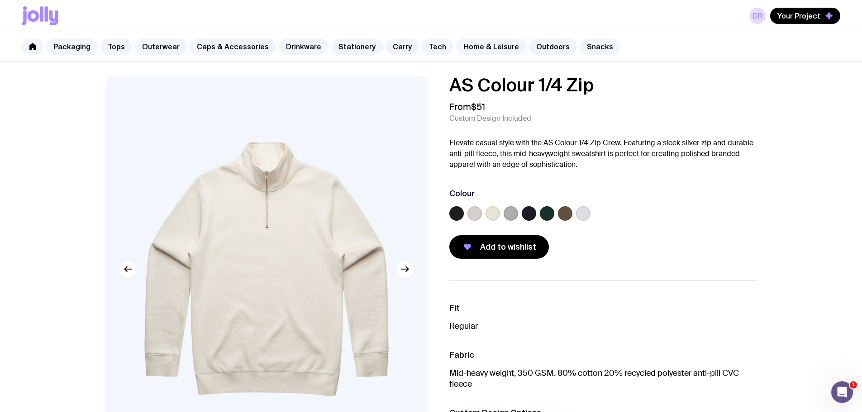
scroll to position [91, 0]
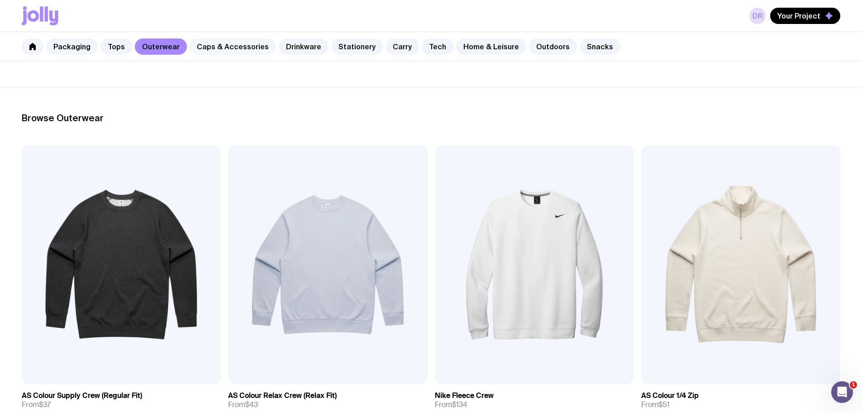
click at [231, 51] on link "Caps & Accessories" at bounding box center [233, 46] width 86 height 16
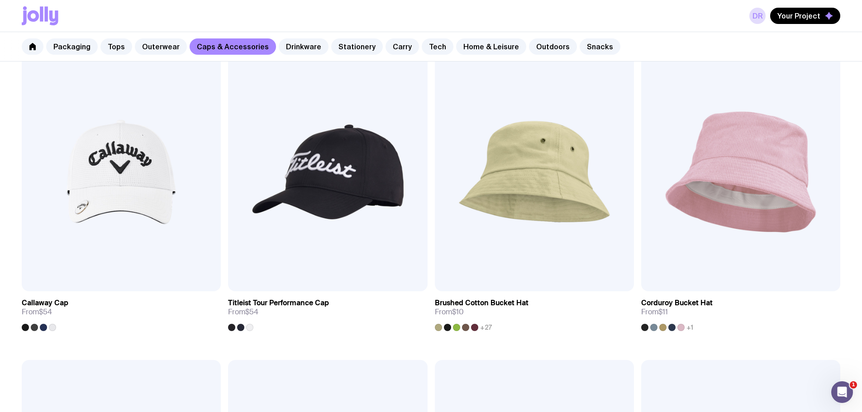
scroll to position [804, 0]
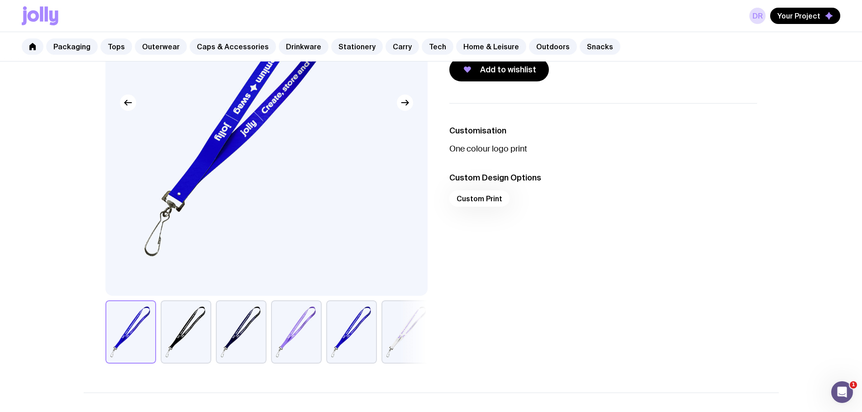
scroll to position [181, 0]
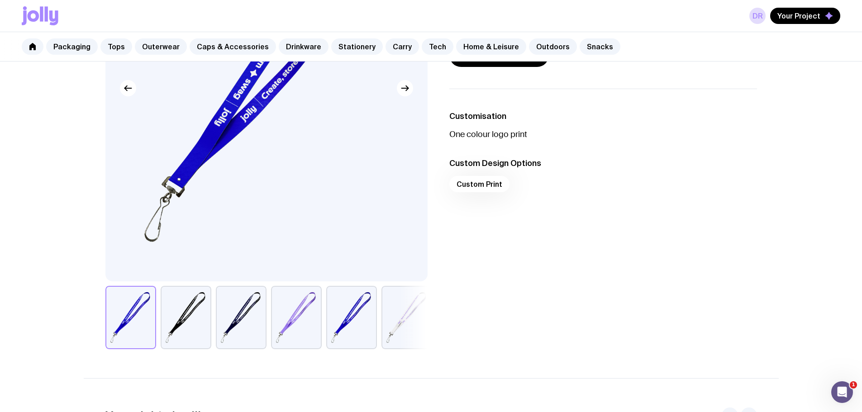
click at [477, 186] on div "Custom Print" at bounding box center [603, 187] width 308 height 22
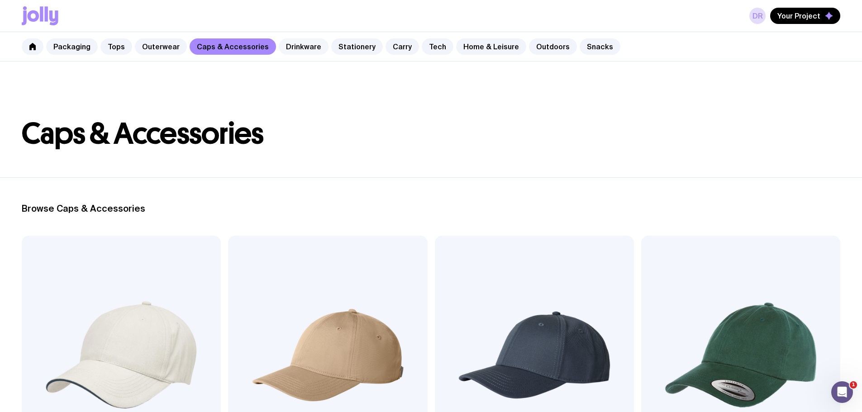
click at [287, 42] on link "Drinkware" at bounding box center [304, 46] width 50 height 16
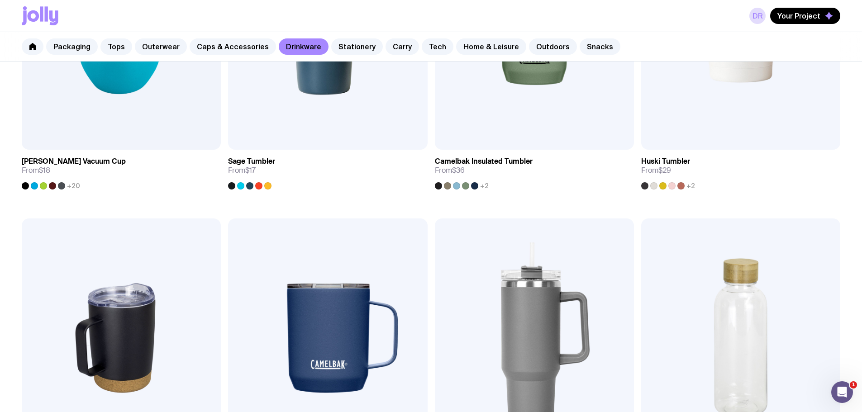
scroll to position [634, 0]
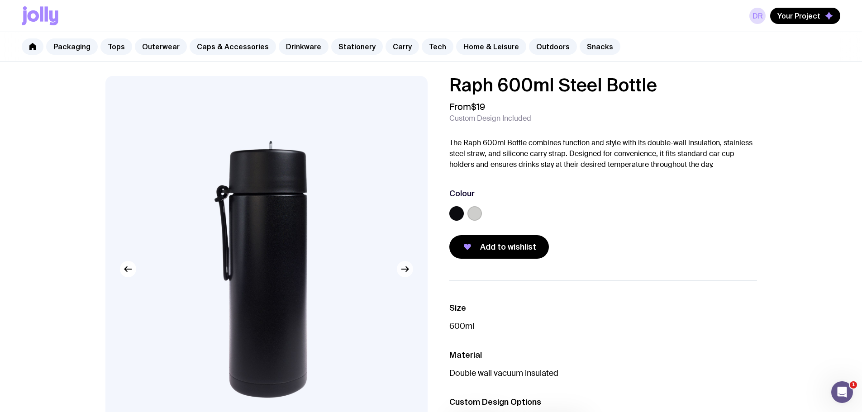
click at [403, 273] on icon "button" at bounding box center [405, 269] width 11 height 11
click at [405, 272] on icon "button" at bounding box center [405, 269] width 11 height 11
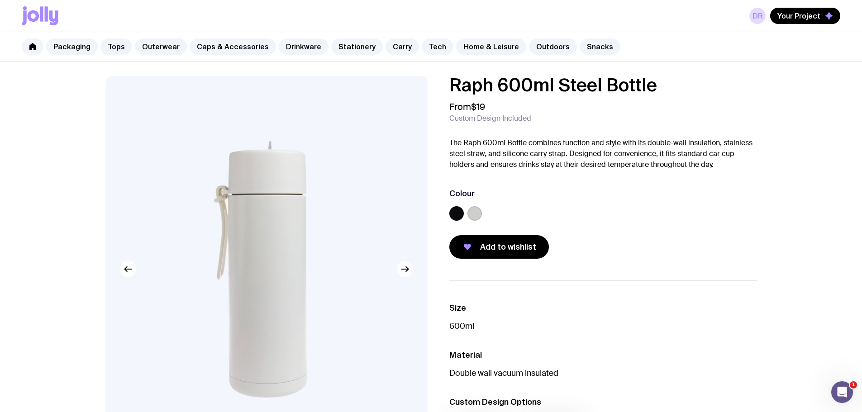
click at [405, 272] on icon "button" at bounding box center [405, 269] width 11 height 11
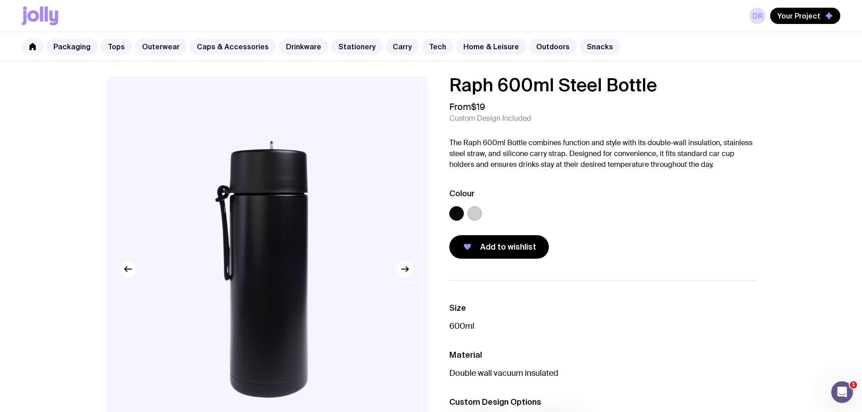
click at [405, 272] on icon "button" at bounding box center [405, 269] width 11 height 11
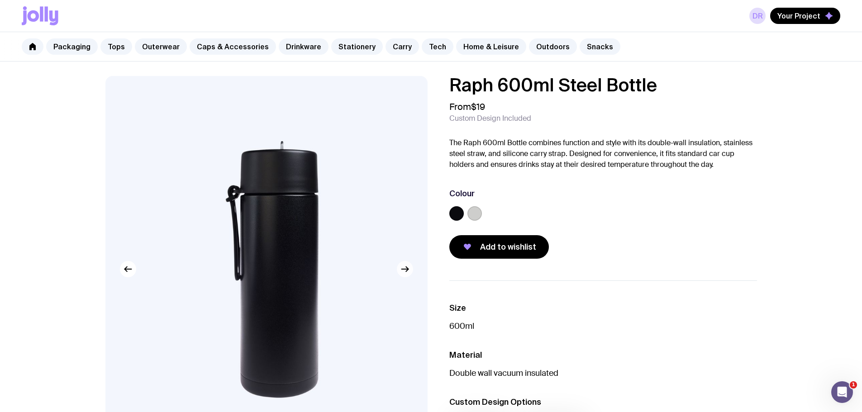
click at [405, 272] on icon "button" at bounding box center [405, 269] width 11 height 11
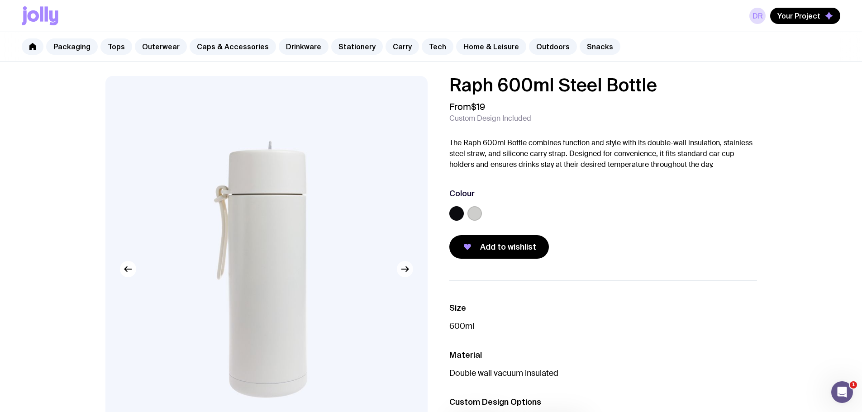
click at [405, 272] on icon "button" at bounding box center [405, 269] width 11 height 11
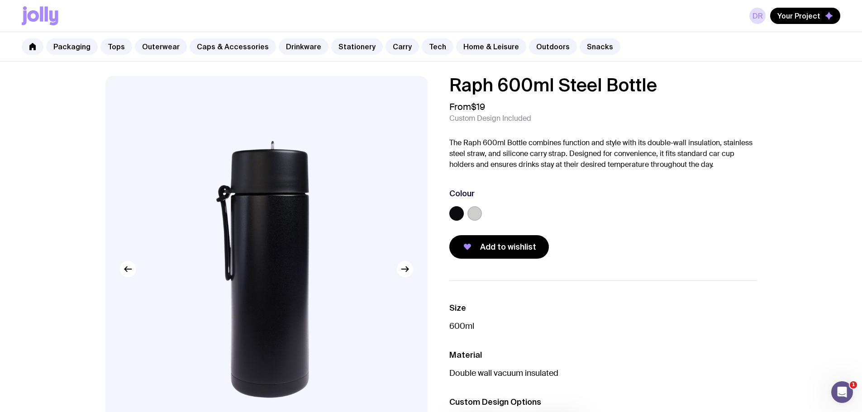
click at [405, 271] on icon "button" at bounding box center [405, 269] width 11 height 11
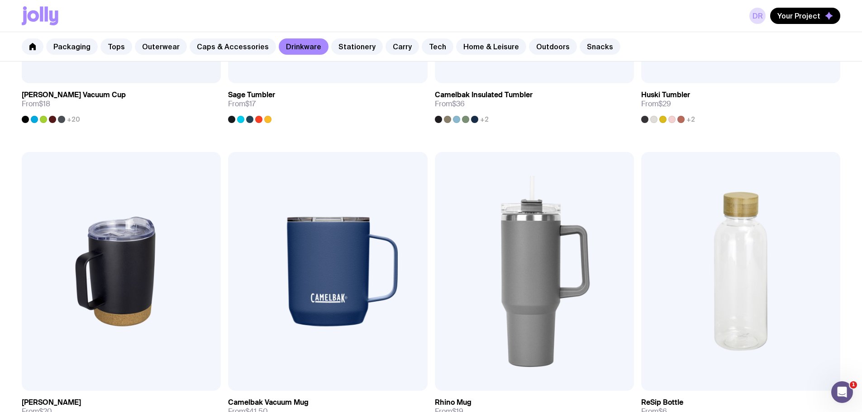
scroll to position [564, 0]
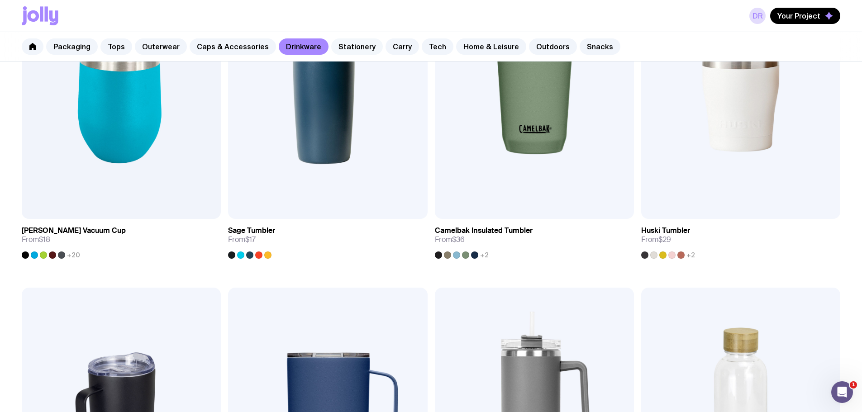
click at [347, 45] on link "Stationery" at bounding box center [357, 46] width 52 height 16
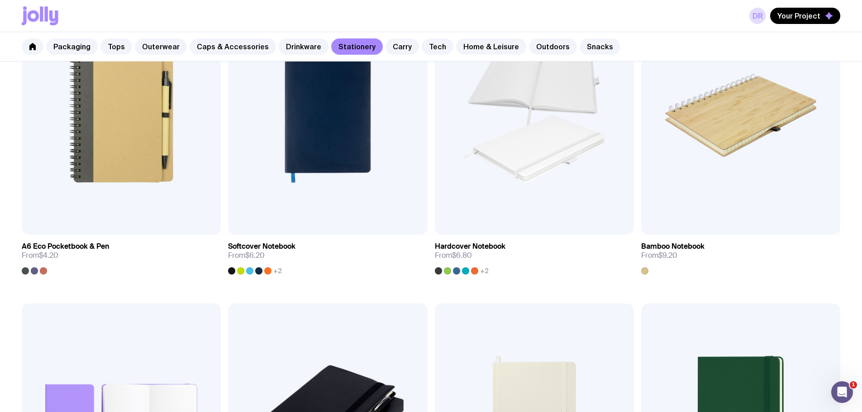
scroll to position [860, 0]
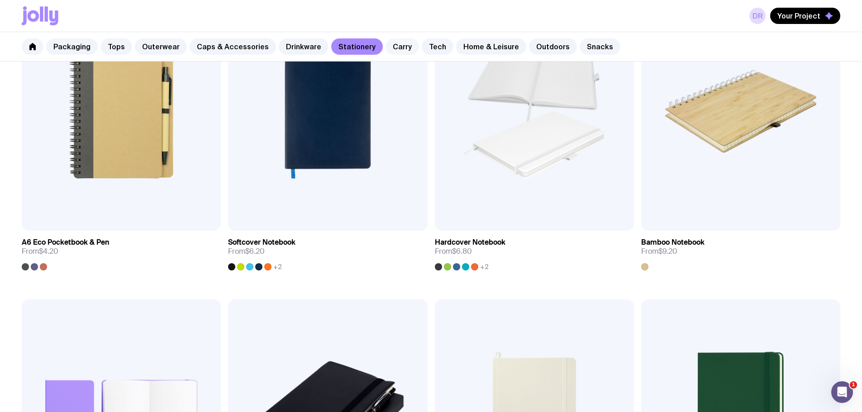
click at [393, 47] on link "Carry" at bounding box center [402, 46] width 33 height 16
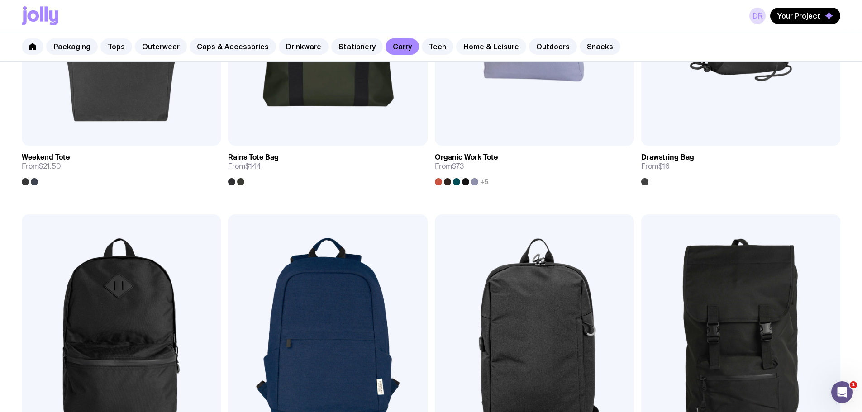
scroll to position [621, 0]
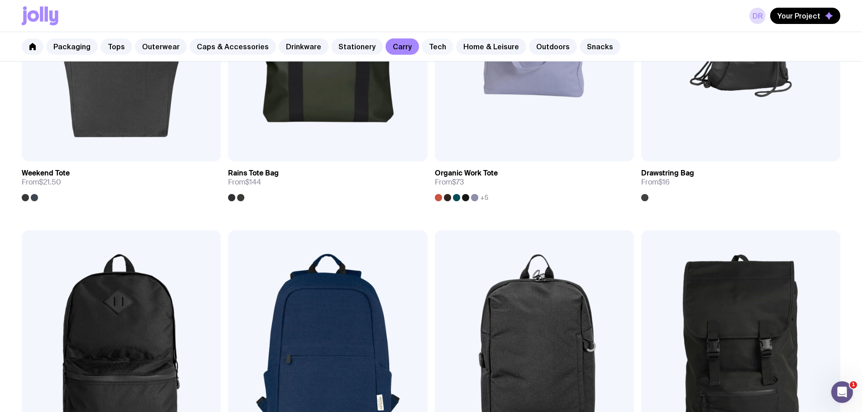
click at [425, 44] on link "Tech" at bounding box center [438, 46] width 32 height 16
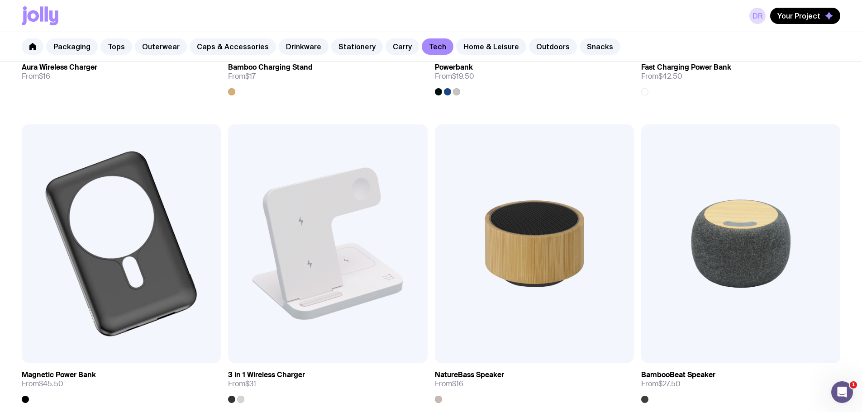
scroll to position [769, 0]
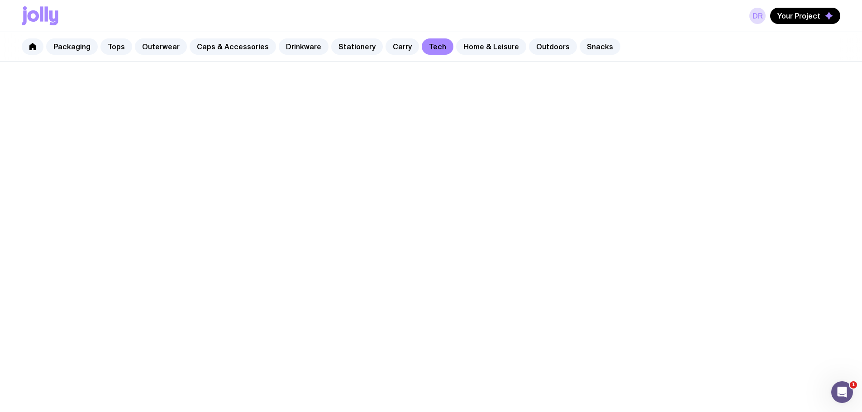
scroll to position [564, 0]
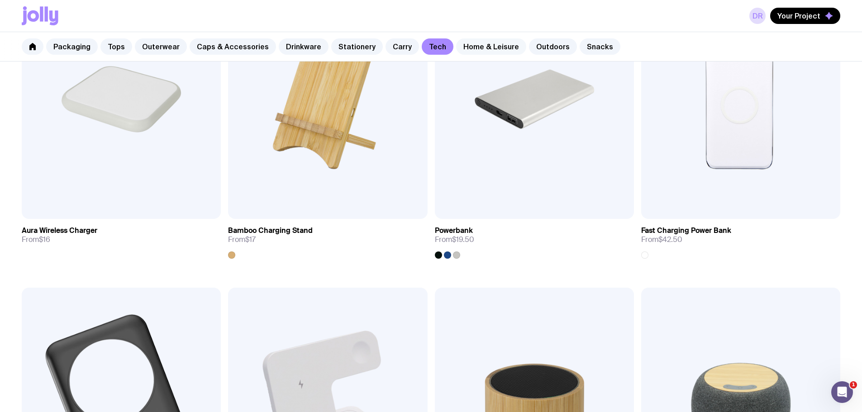
click at [484, 45] on link "Home & Leisure" at bounding box center [491, 46] width 70 height 16
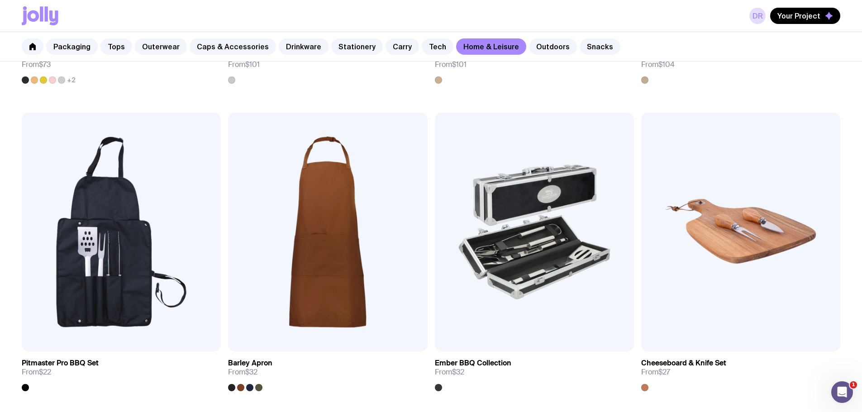
scroll to position [815, 0]
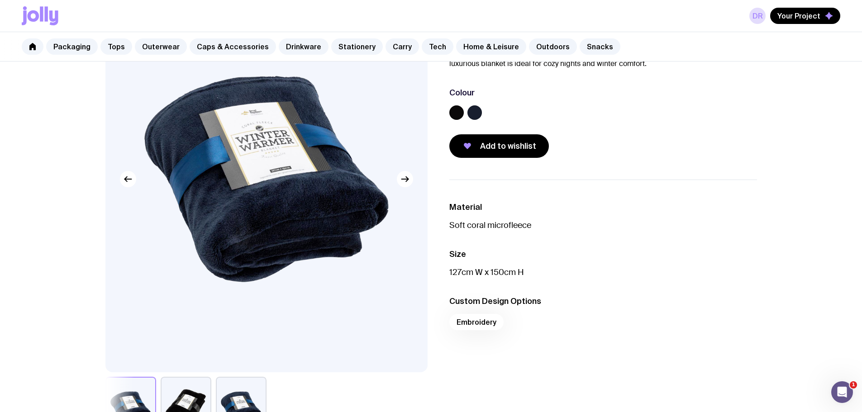
scroll to position [91, 0]
click at [474, 109] on label at bounding box center [475, 112] width 14 height 14
click at [0, 0] on input "radio" at bounding box center [0, 0] width 0 height 0
click at [454, 106] on label at bounding box center [456, 112] width 14 height 14
click at [0, 0] on input "radio" at bounding box center [0, 0] width 0 height 0
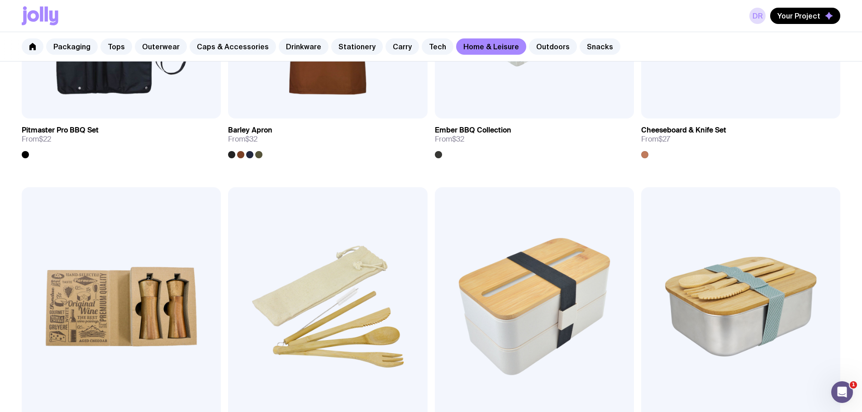
scroll to position [971, 0]
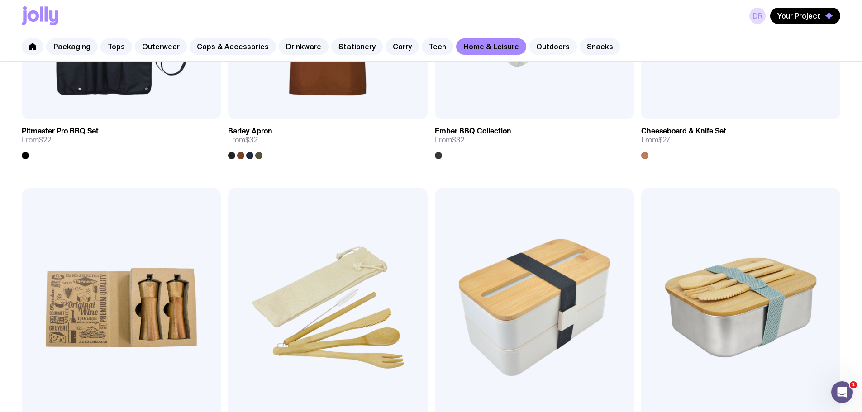
click at [533, 44] on link "Outdoors" at bounding box center [553, 46] width 48 height 16
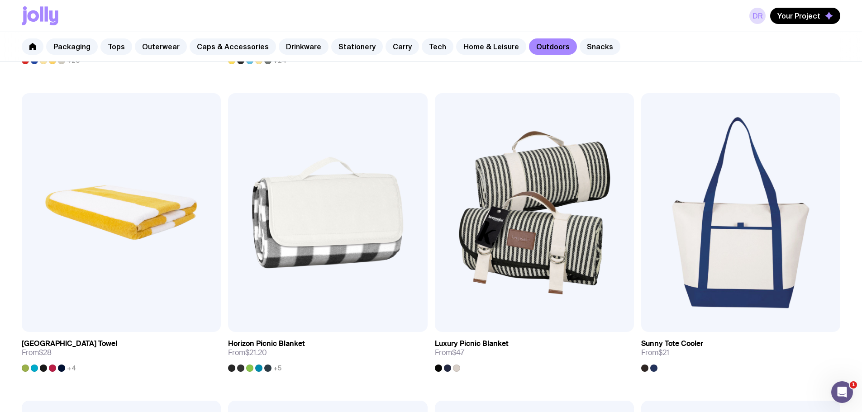
scroll to position [769, 0]
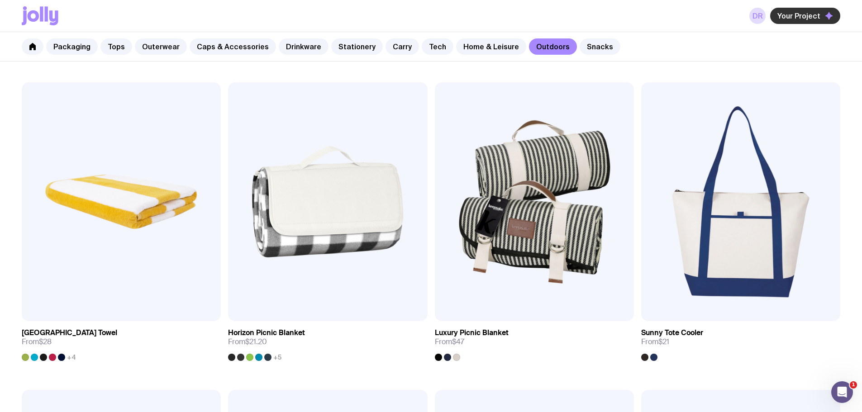
click at [812, 17] on span "Your Project" at bounding box center [799, 15] width 43 height 9
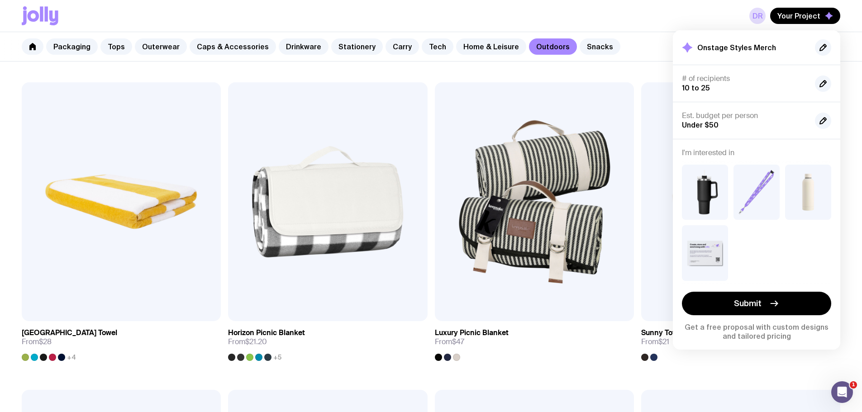
click at [571, 276] on div "Add to wishlist View Compact Umbrella From $18 Add to wishlist View Custom Comp…" at bounding box center [431, 389] width 862 height 1847
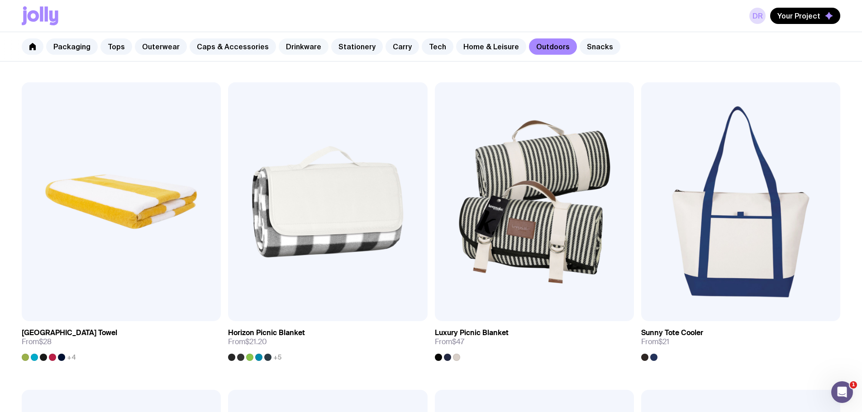
drag, startPoint x: 286, startPoint y: 47, endPoint x: 291, endPoint y: 50, distance: 5.4
click at [288, 48] on link "Drinkware" at bounding box center [304, 46] width 50 height 16
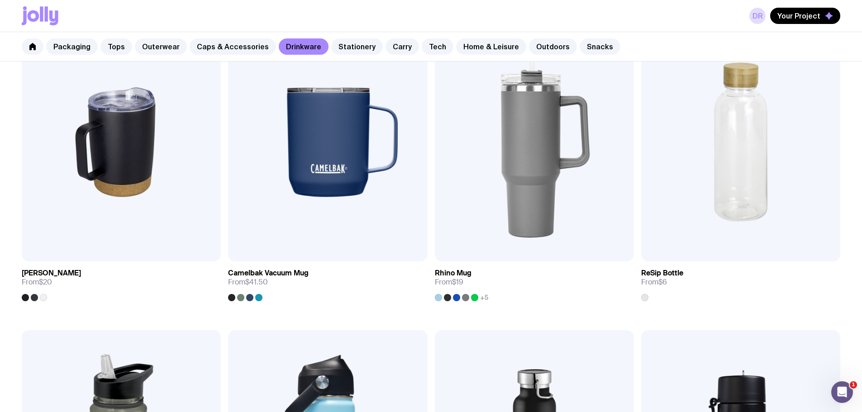
scroll to position [813, 0]
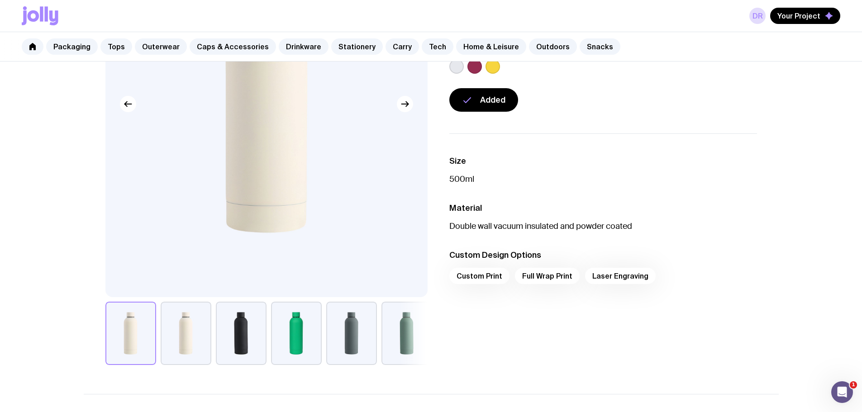
scroll to position [45, 0]
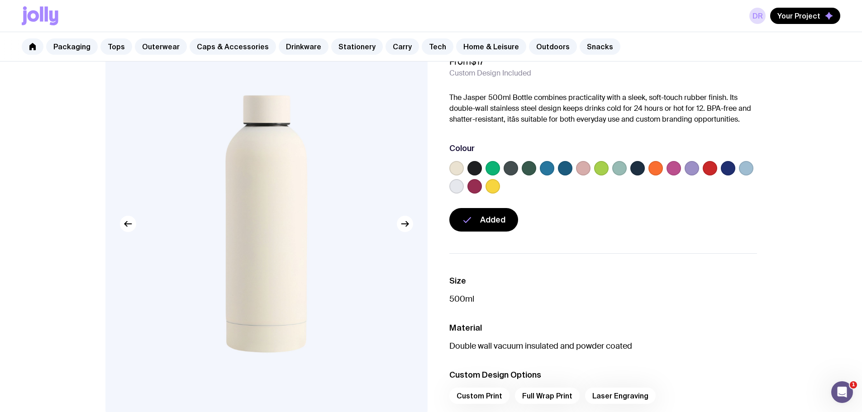
click at [481, 168] on label at bounding box center [475, 168] width 14 height 14
click at [0, 0] on input "radio" at bounding box center [0, 0] width 0 height 0
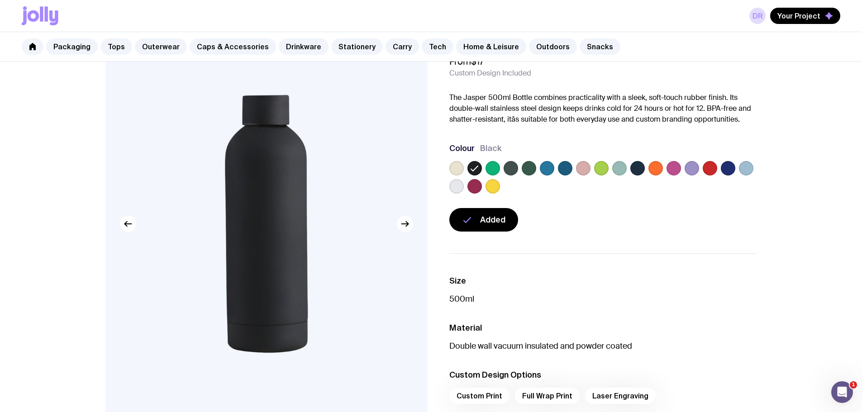
click at [677, 170] on label at bounding box center [674, 168] width 14 height 14
click at [0, 0] on input "radio" at bounding box center [0, 0] width 0 height 0
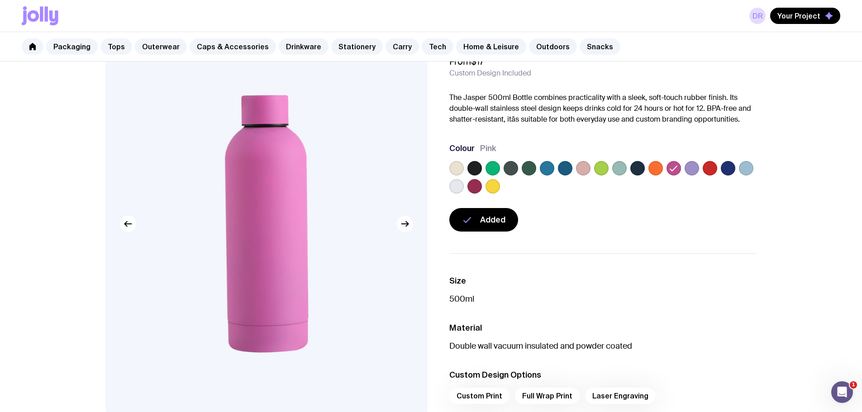
click at [691, 173] on label at bounding box center [692, 168] width 14 height 14
click at [0, 0] on input "radio" at bounding box center [0, 0] width 0 height 0
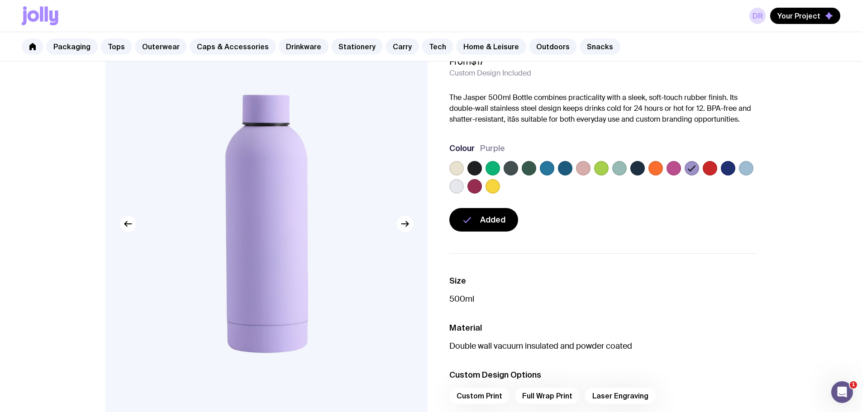
click at [474, 166] on label at bounding box center [475, 168] width 14 height 14
click at [0, 0] on input "radio" at bounding box center [0, 0] width 0 height 0
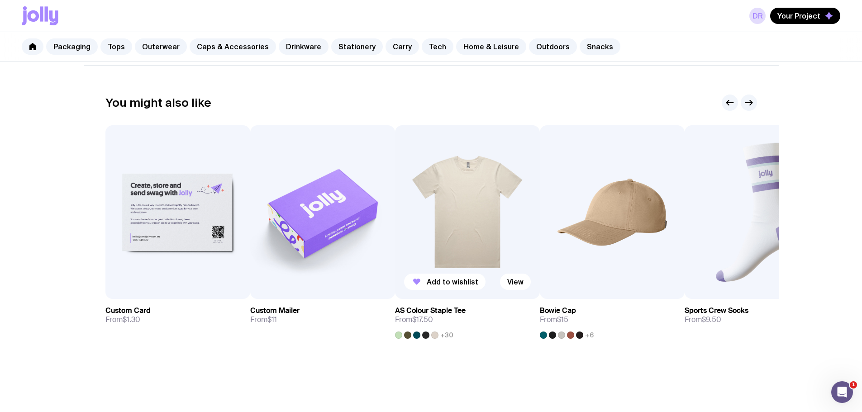
scroll to position [498, 0]
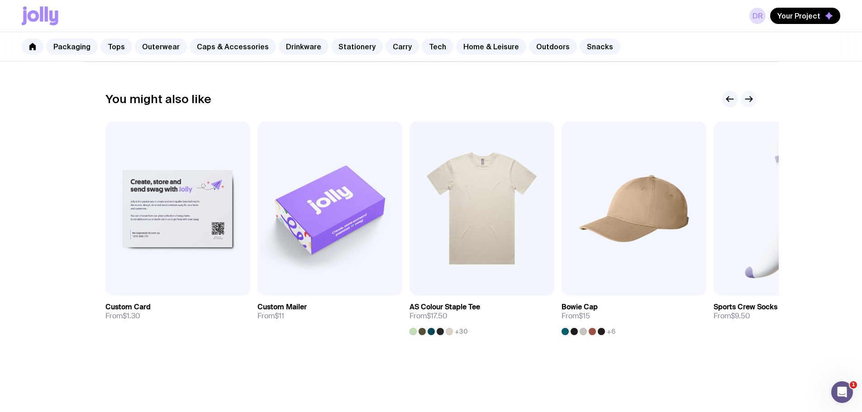
click at [749, 101] on icon "button" at bounding box center [749, 99] width 11 height 11
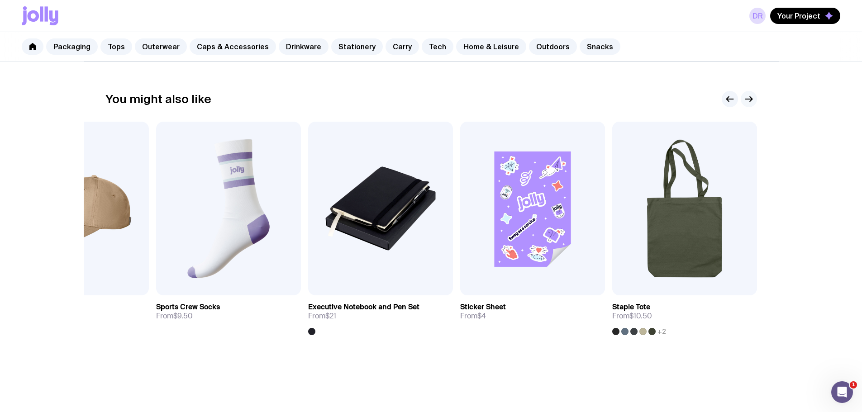
click at [749, 101] on icon "button" at bounding box center [749, 99] width 11 height 11
click at [752, 95] on icon "button" at bounding box center [749, 99] width 11 height 11
click at [722, 95] on div at bounding box center [739, 99] width 35 height 16
click at [723, 104] on div at bounding box center [739, 99] width 35 height 16
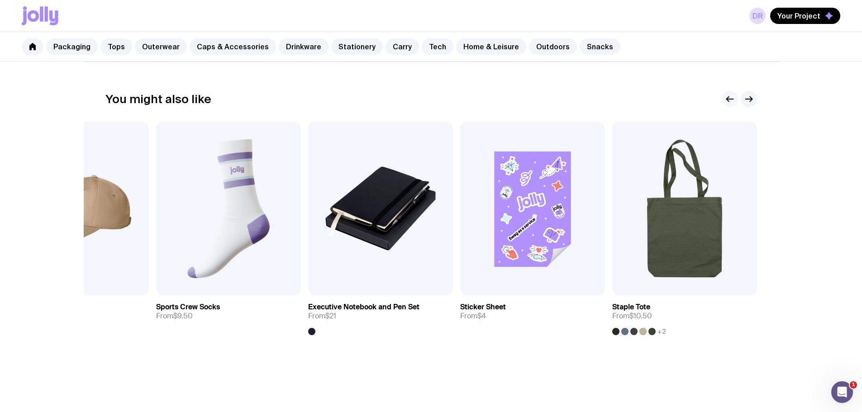
click at [730, 96] on icon "button" at bounding box center [730, 99] width 11 height 11
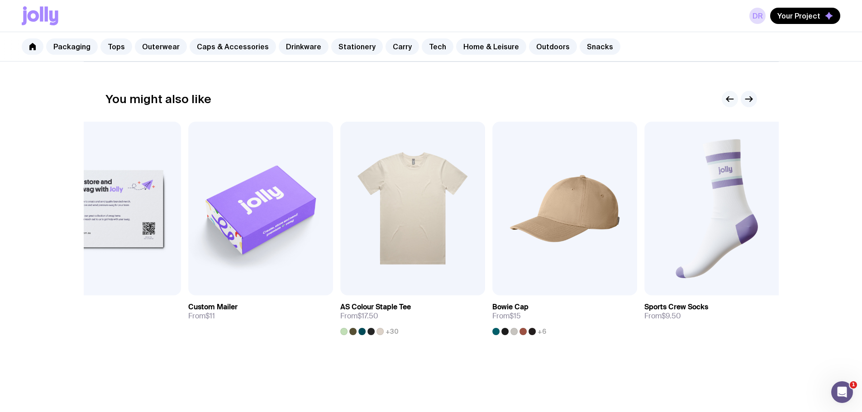
click at [730, 99] on icon "button" at bounding box center [729, 99] width 7 height 0
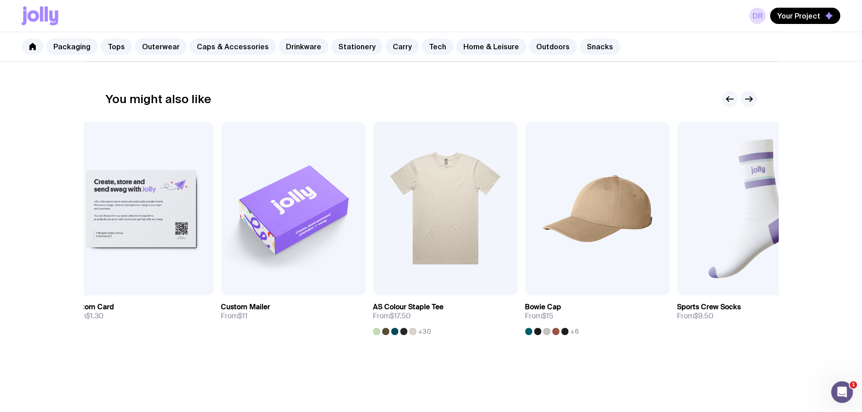
click at [730, 99] on icon "button" at bounding box center [729, 99] width 7 height 0
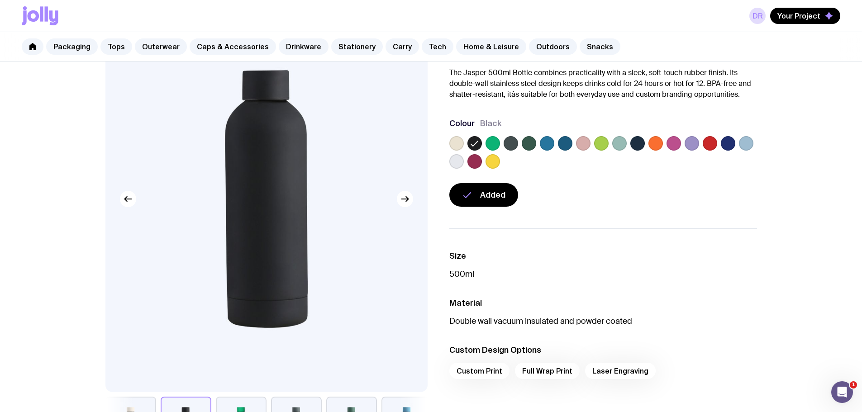
scroll to position [0, 0]
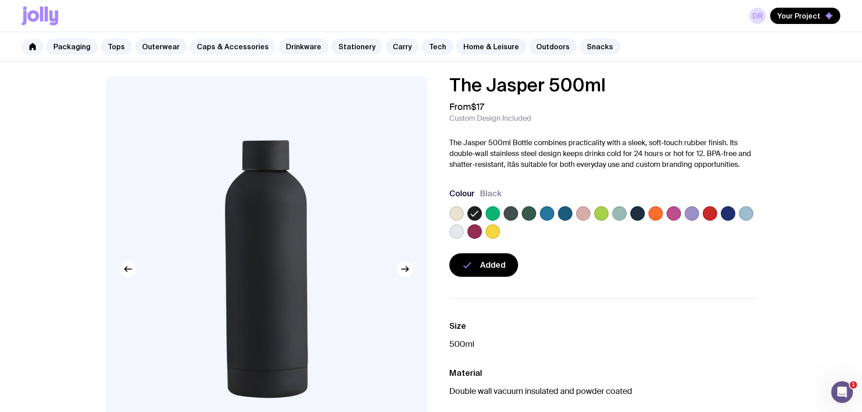
click at [232, 47] on link "Caps & Accessories" at bounding box center [233, 46] width 86 height 16
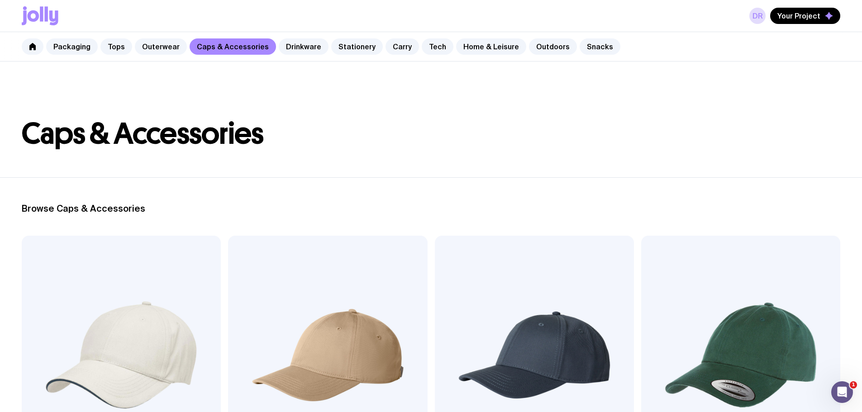
click at [310, 59] on div "Packaging Tops Outerwear Caps & Accessories Drinkware Stationery Carry Tech Hom…" at bounding box center [431, 46] width 862 height 29
click at [296, 32] on div "DR Your Project" at bounding box center [431, 16] width 862 height 32
click at [304, 44] on link "Drinkware" at bounding box center [304, 46] width 50 height 16
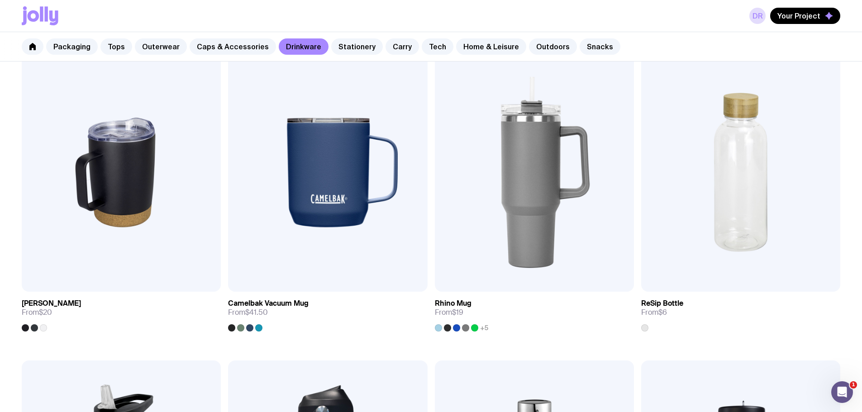
scroll to position [813, 0]
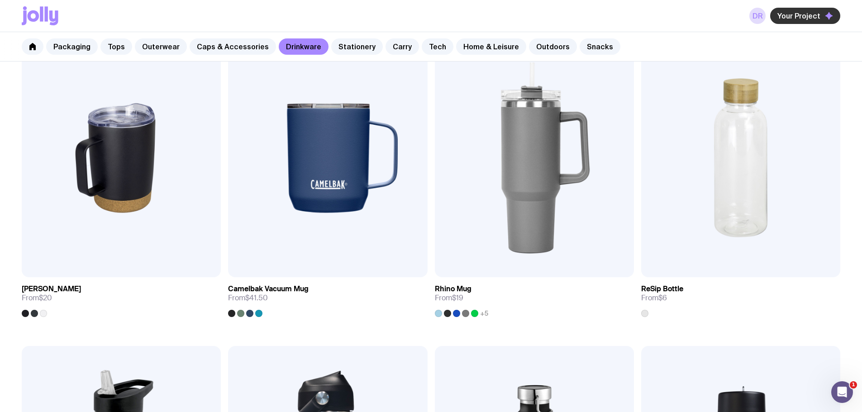
click at [799, 20] on button "Your Project" at bounding box center [805, 16] width 70 height 16
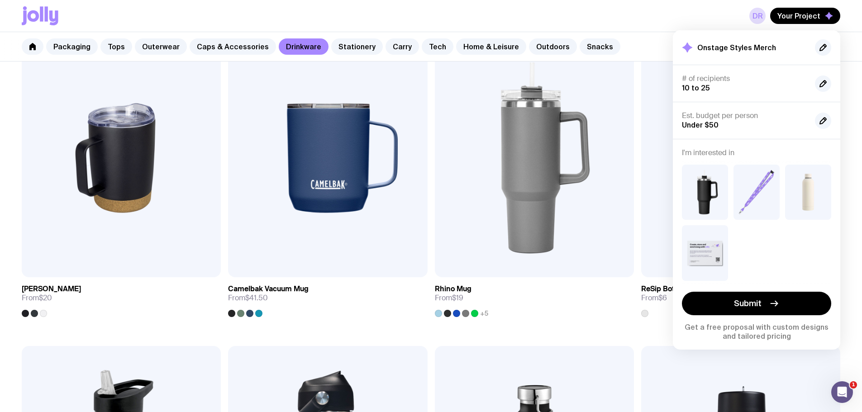
click at [759, 344] on div "I'm interested in Submit Get a free proposal with custom designs and tailored p…" at bounding box center [756, 244] width 167 height 211
click at [765, 298] on button "Submit" at bounding box center [756, 304] width 149 height 24
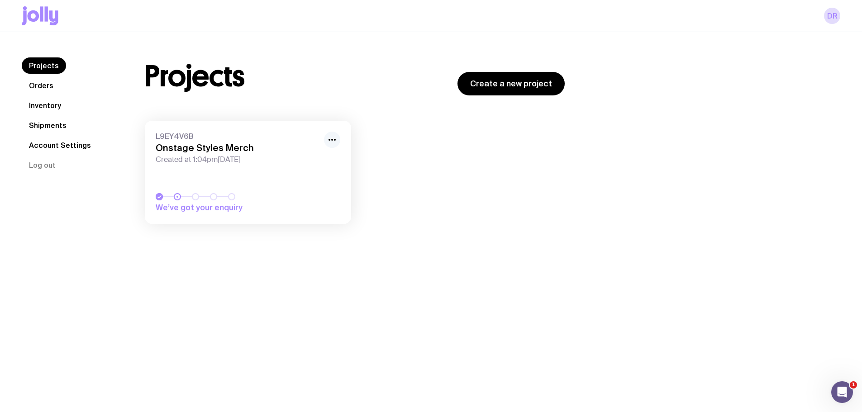
click at [333, 135] on icon "button" at bounding box center [332, 139] width 11 height 11
click at [267, 198] on div at bounding box center [219, 196] width 127 height 7
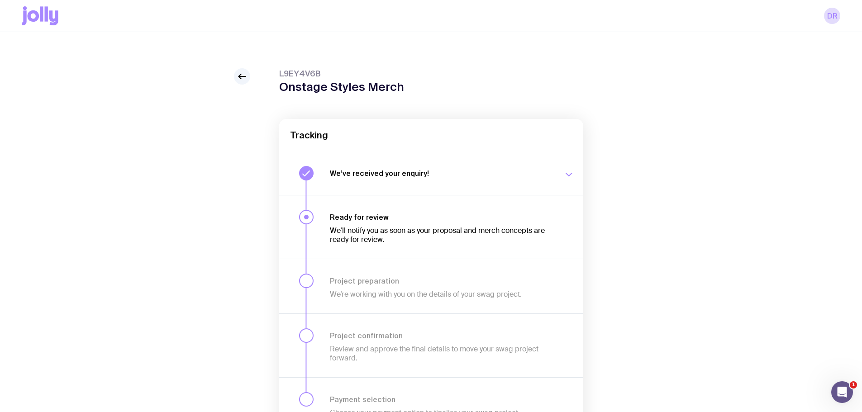
click at [569, 172] on icon "button" at bounding box center [568, 174] width 11 height 11
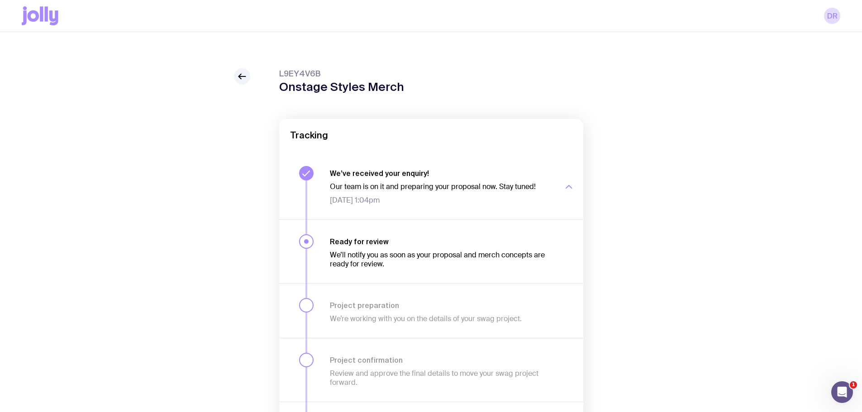
click at [565, 177] on div "button" at bounding box center [568, 187] width 11 height 36
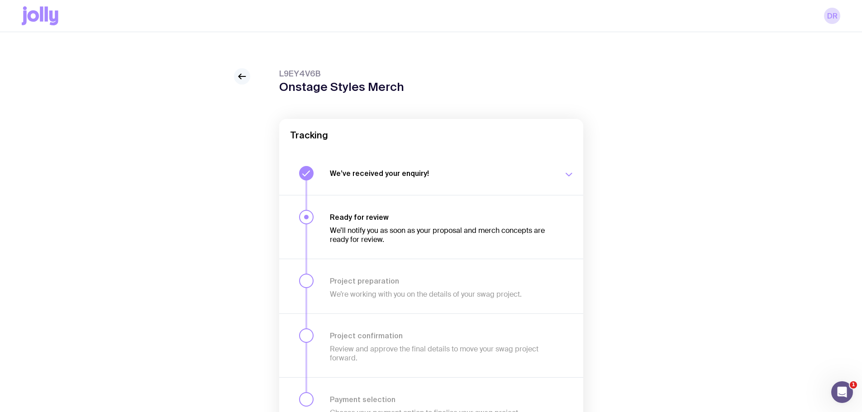
click at [243, 75] on icon at bounding box center [242, 76] width 11 height 11
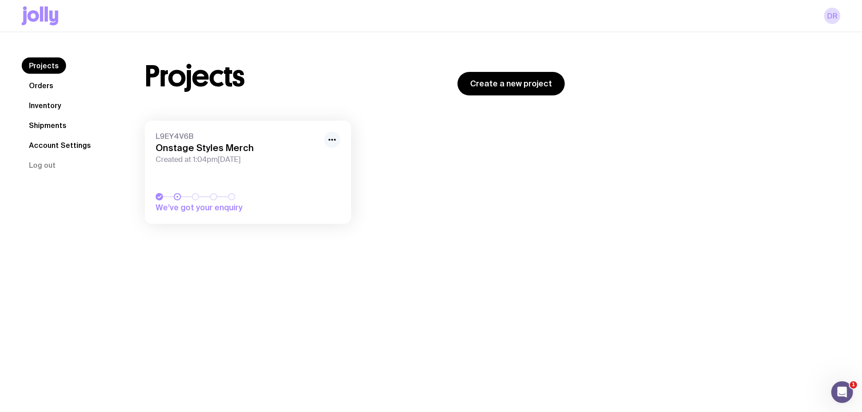
click at [330, 141] on icon "button" at bounding box center [332, 139] width 11 height 11
click at [398, 160] on div "L9EY4V6B Onstage Styles Merch Created at 1:04pm[DATE] We’ve got your enquiry Re…" at bounding box center [355, 177] width 420 height 112
drag, startPoint x: 249, startPoint y: 151, endPoint x: 202, endPoint y: 258, distance: 117.1
click at [208, 288] on div "Projects Orders Inventory Shipments Account Settings Log out Projects Orders In…" at bounding box center [431, 238] width 862 height 412
click at [831, 19] on link "DR" at bounding box center [832, 16] width 16 height 16
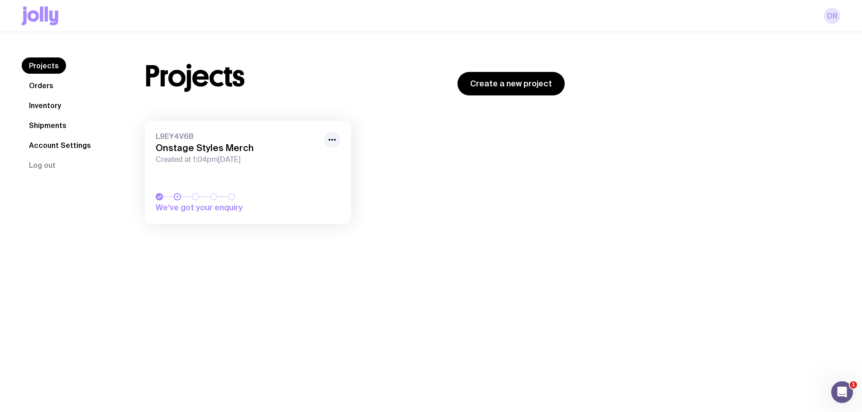
click at [830, 14] on link "DR" at bounding box center [832, 16] width 16 height 16
click at [33, 68] on link "Projects" at bounding box center [44, 65] width 44 height 16
click at [260, 169] on link "L9EY4V6B Onstage Styles Merch Created at 1:04pm[DATE] We’ve got your enquiry" at bounding box center [248, 172] width 206 height 103
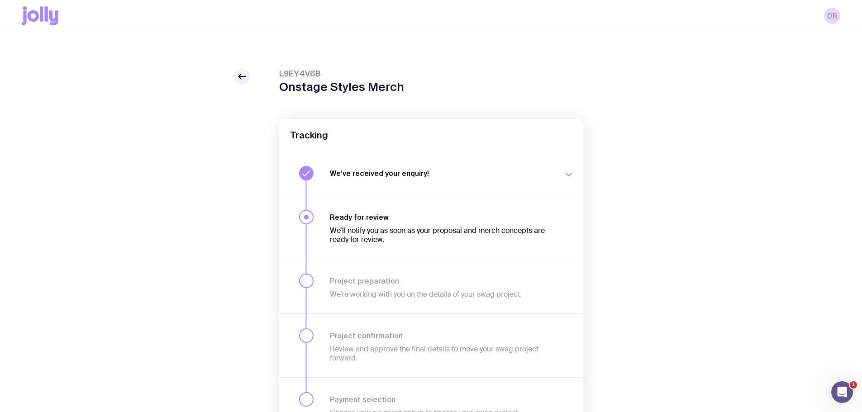
drag, startPoint x: 380, startPoint y: 177, endPoint x: 544, endPoint y: 169, distance: 164.1
click at [501, 161] on button "We’ve received your enquiry! Our team is on it and preparing your proposal now.…" at bounding box center [431, 173] width 304 height 43
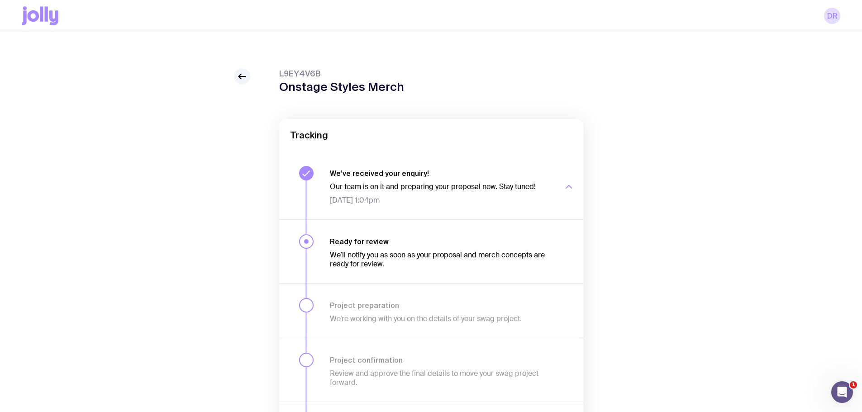
click at [568, 183] on icon "button" at bounding box center [568, 186] width 11 height 11
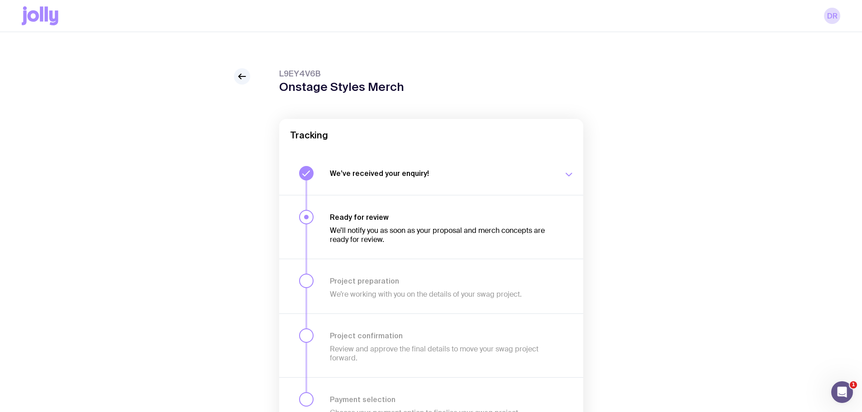
click at [349, 82] on h1 "Onstage Styles Merch" at bounding box center [341, 87] width 125 height 14
click at [425, 96] on div "L9EY4V6B Onstage Styles Merch Tracking We’ve received your enquiry! Our team is…" at bounding box center [431, 268] width 304 height 400
click at [426, 98] on div "L9EY4V6B Onstage Styles Merch Tracking We’ve received your enquiry! Our team is…" at bounding box center [431, 268] width 304 height 400
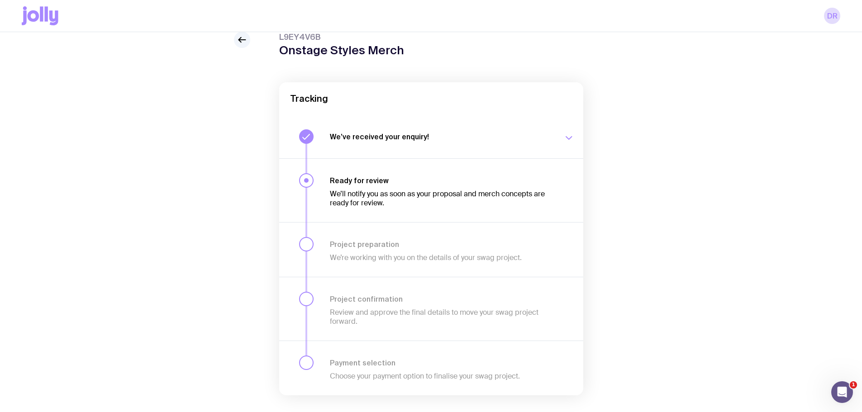
scroll to position [56, 0]
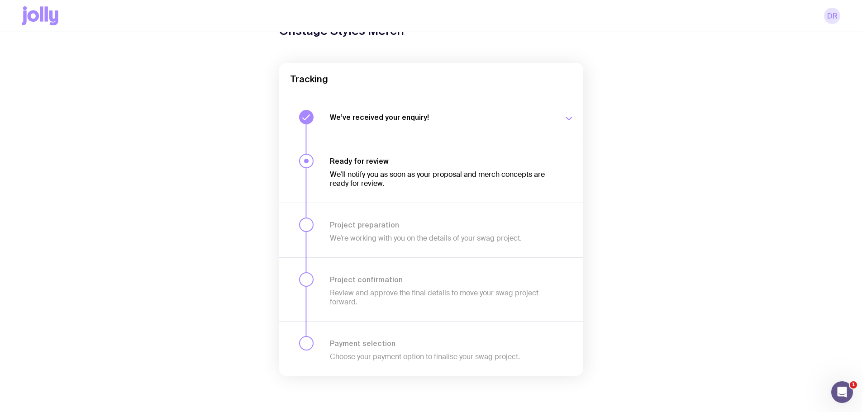
click at [828, 11] on link "DR" at bounding box center [832, 16] width 16 height 16
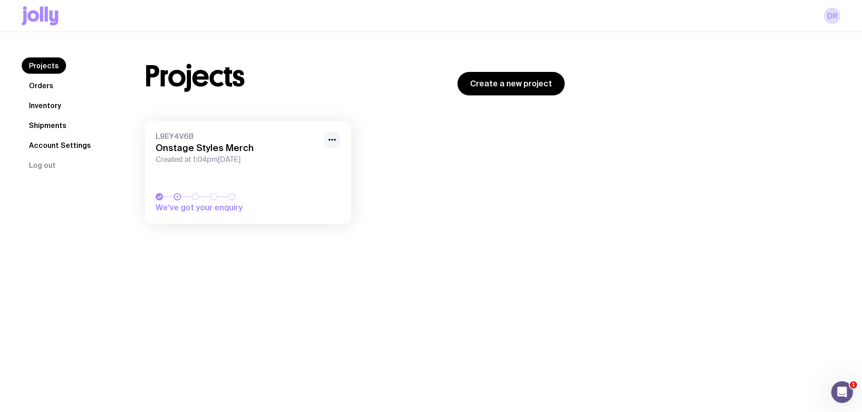
click at [48, 105] on link "Inventory" at bounding box center [45, 105] width 47 height 16
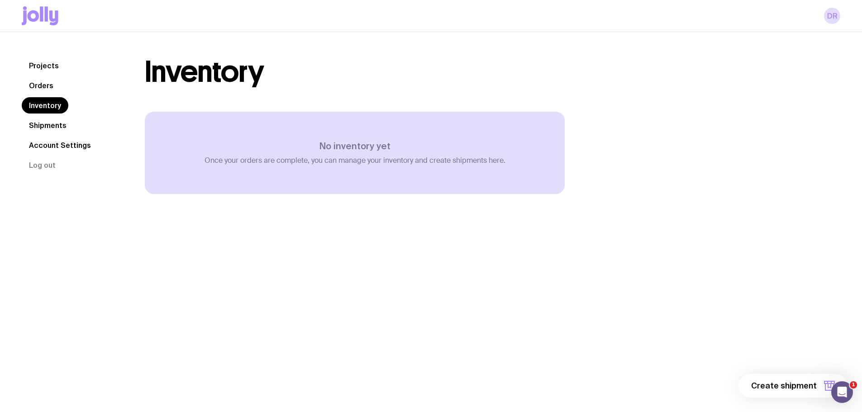
click at [45, 136] on nav "Projects Orders Inventory Shipments Account Settings Log out" at bounding box center [72, 115] width 101 height 116
click at [46, 129] on link "Shipments" at bounding box center [48, 125] width 52 height 16
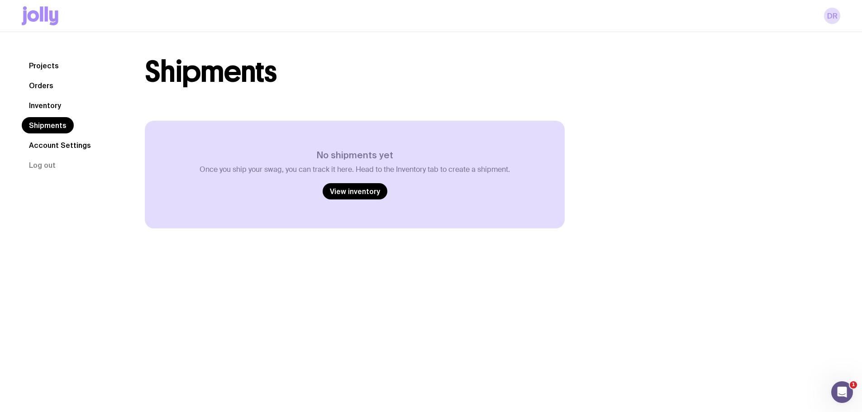
click at [47, 148] on link "Account Settings" at bounding box center [60, 145] width 76 height 16
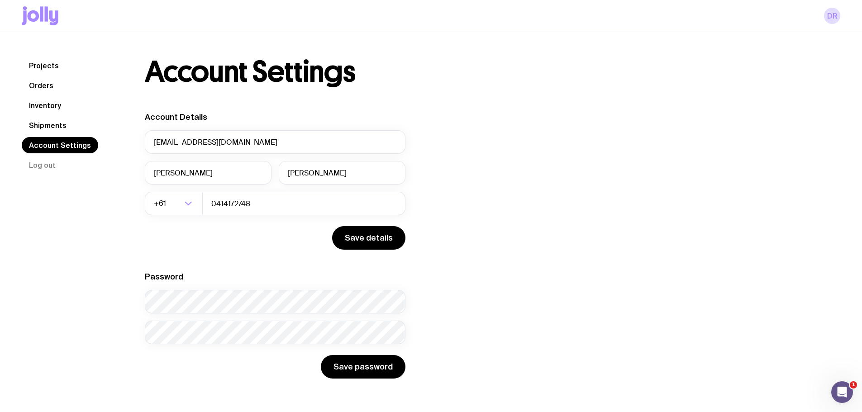
click at [44, 67] on link "Projects" at bounding box center [44, 65] width 44 height 16
